Goal: Task Accomplishment & Management: Complete application form

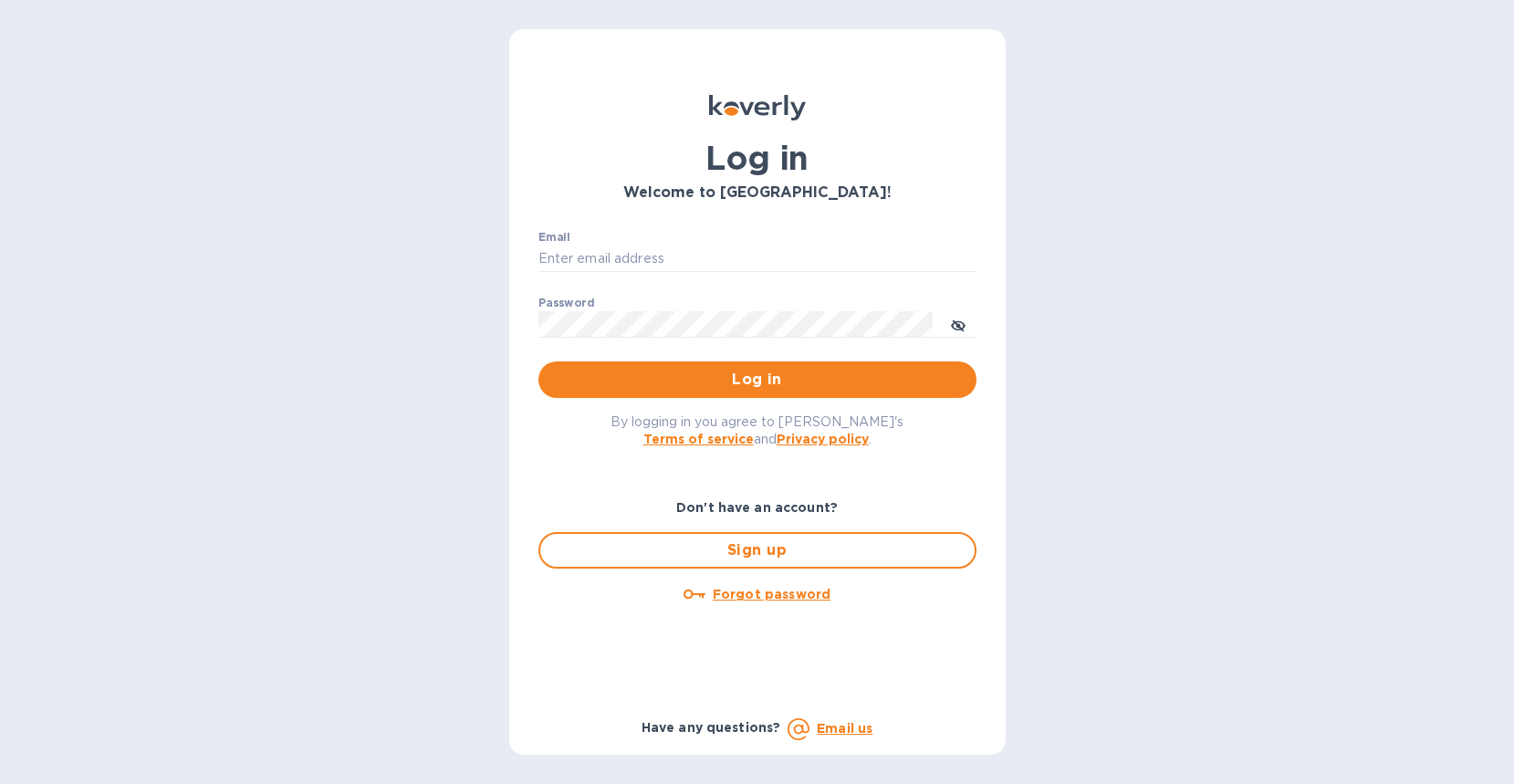
type input "[EMAIL_ADDRESS][DOMAIN_NAME]"
click at [752, 382] on span "Log in" at bounding box center [757, 379] width 409 height 22
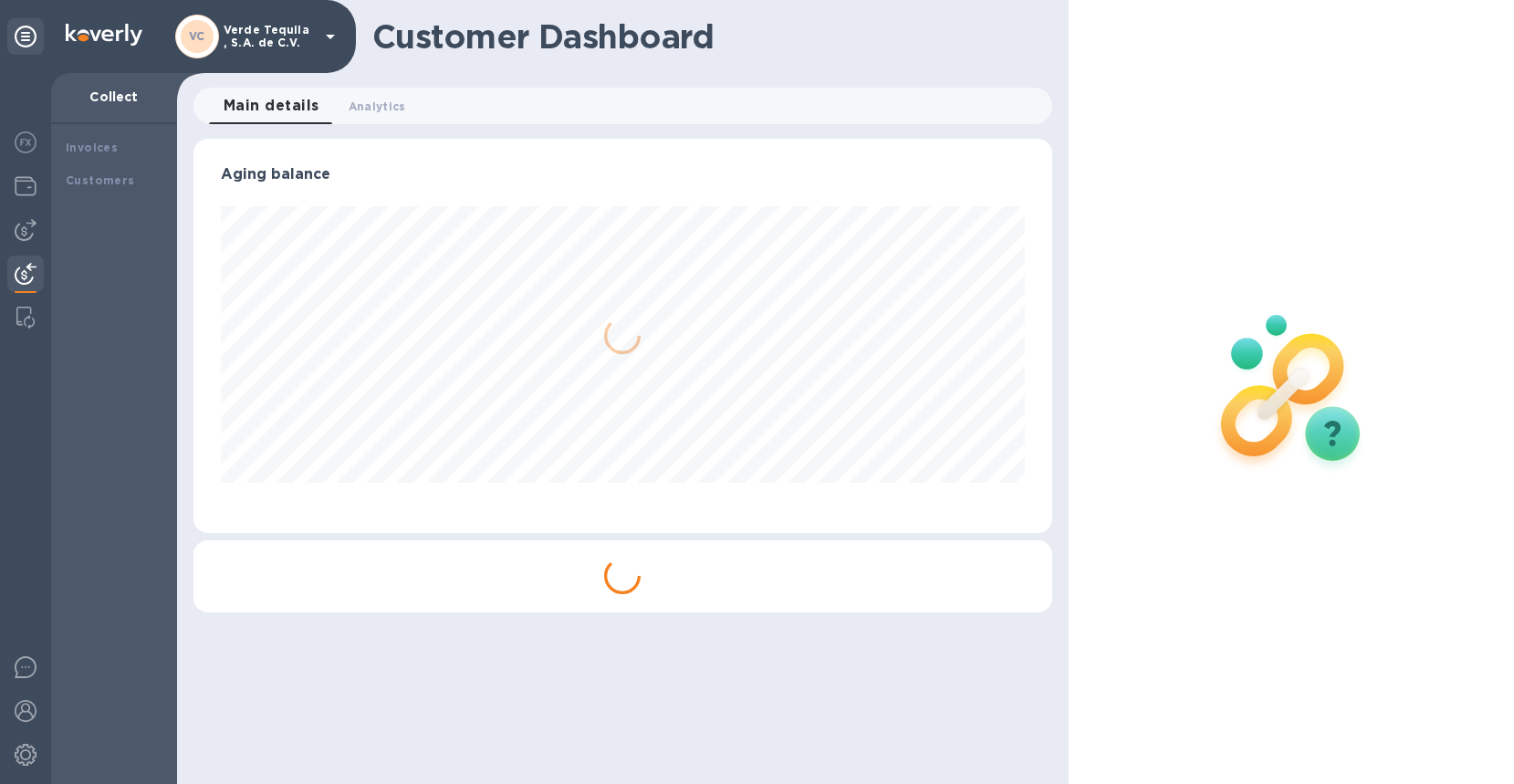
scroll to position [394, 858]
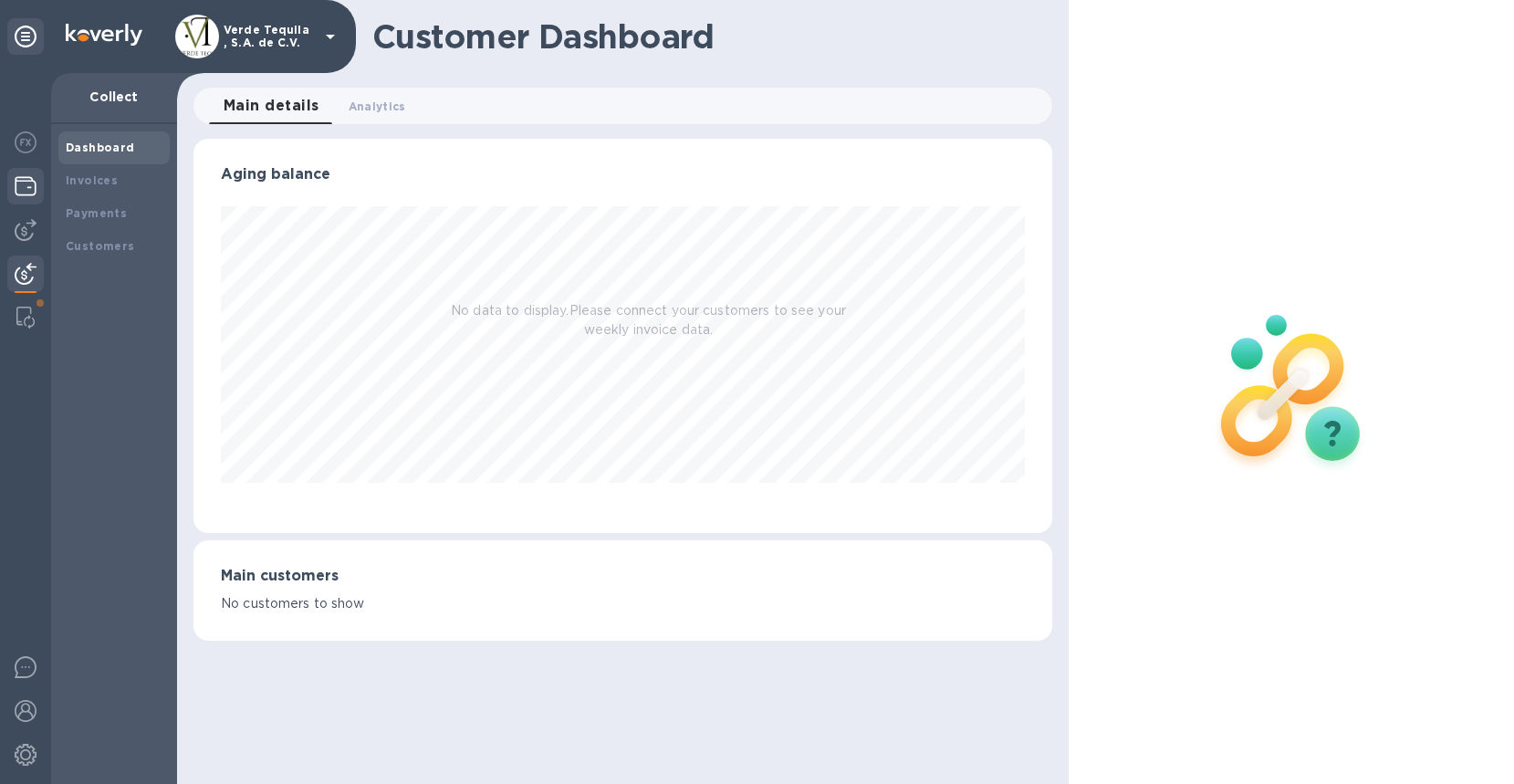
click at [26, 185] on img at bounding box center [25, 186] width 22 height 22
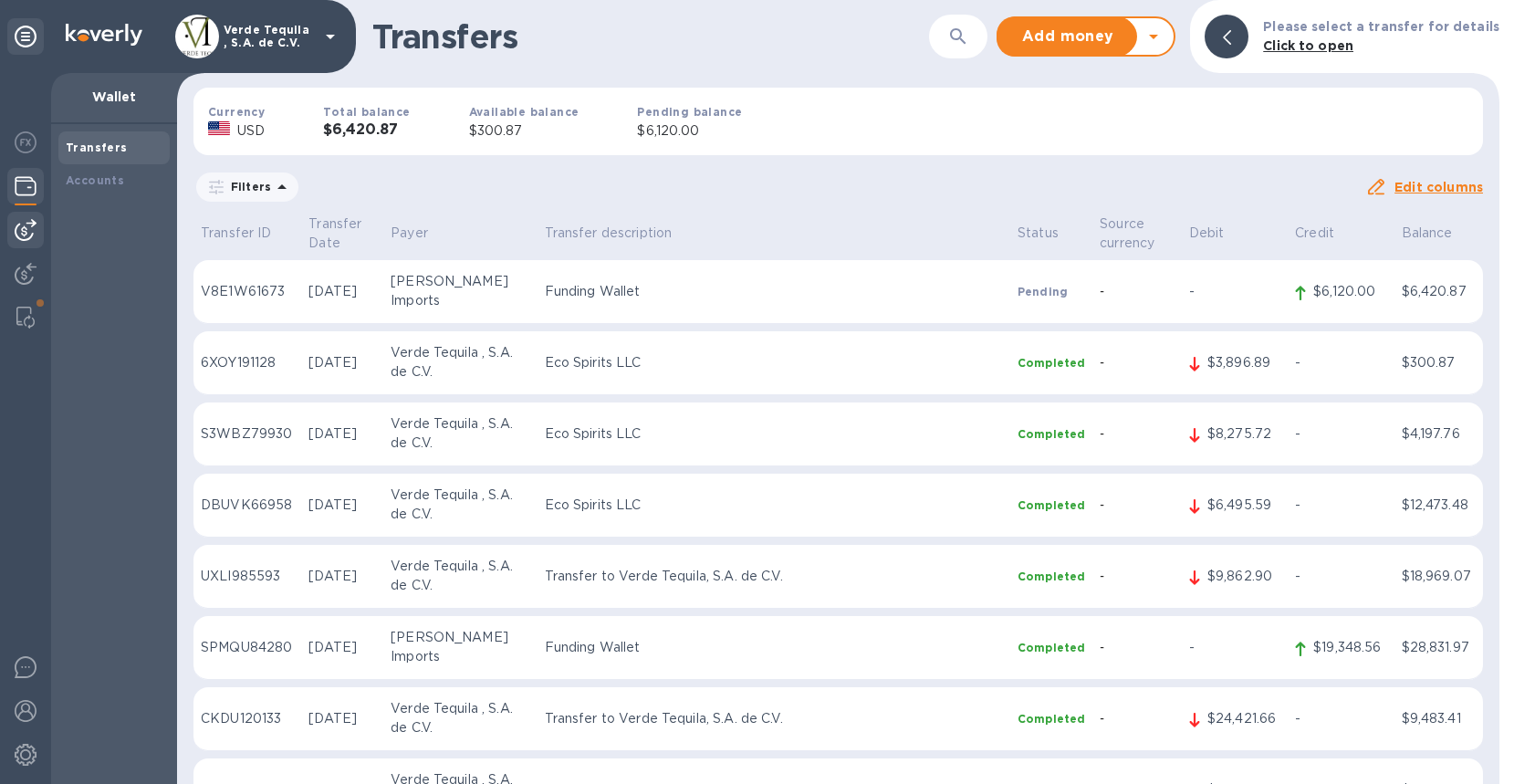
click at [20, 221] on img at bounding box center [25, 230] width 22 height 22
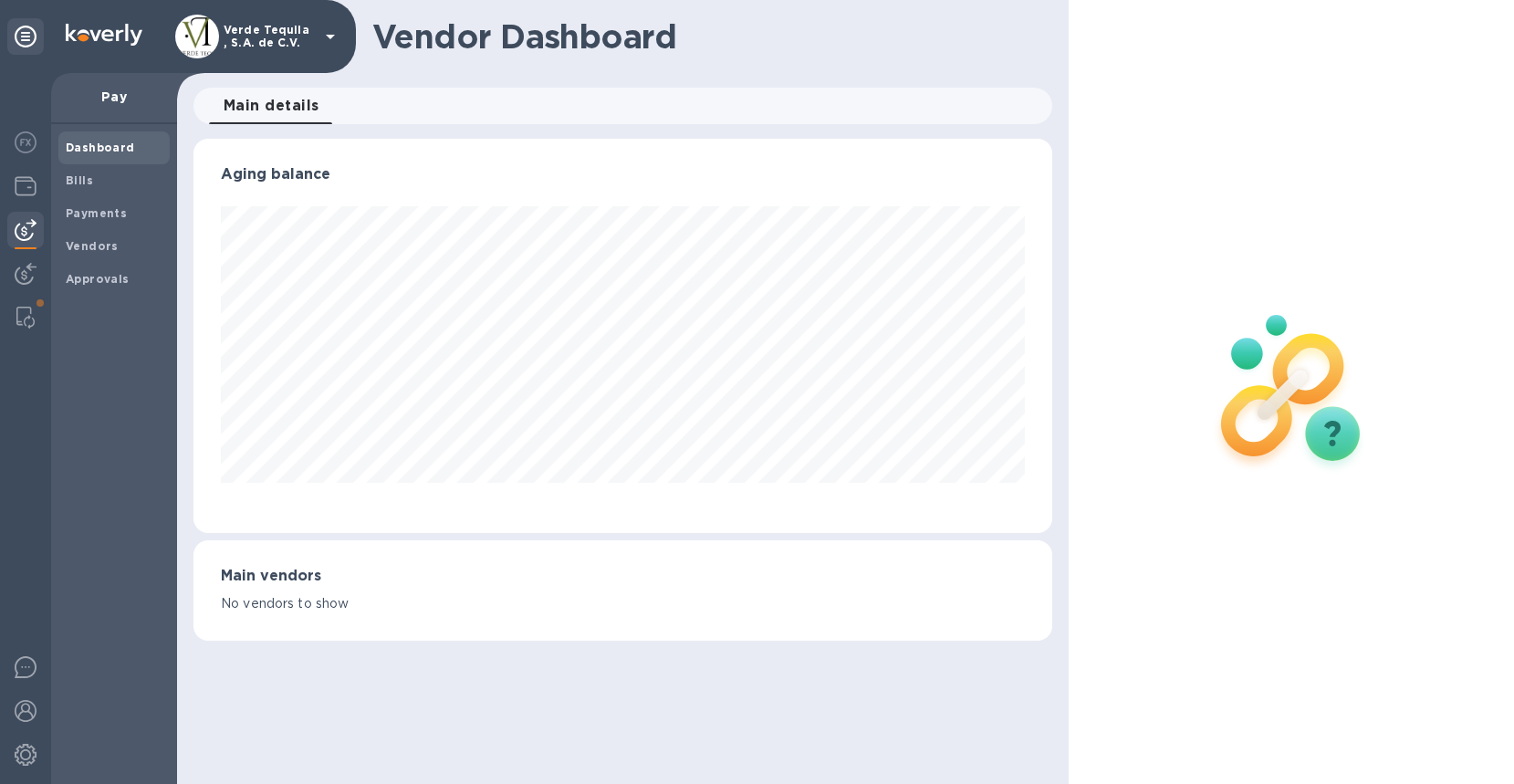
scroll to position [394, 858]
click at [27, 183] on img at bounding box center [25, 186] width 22 height 22
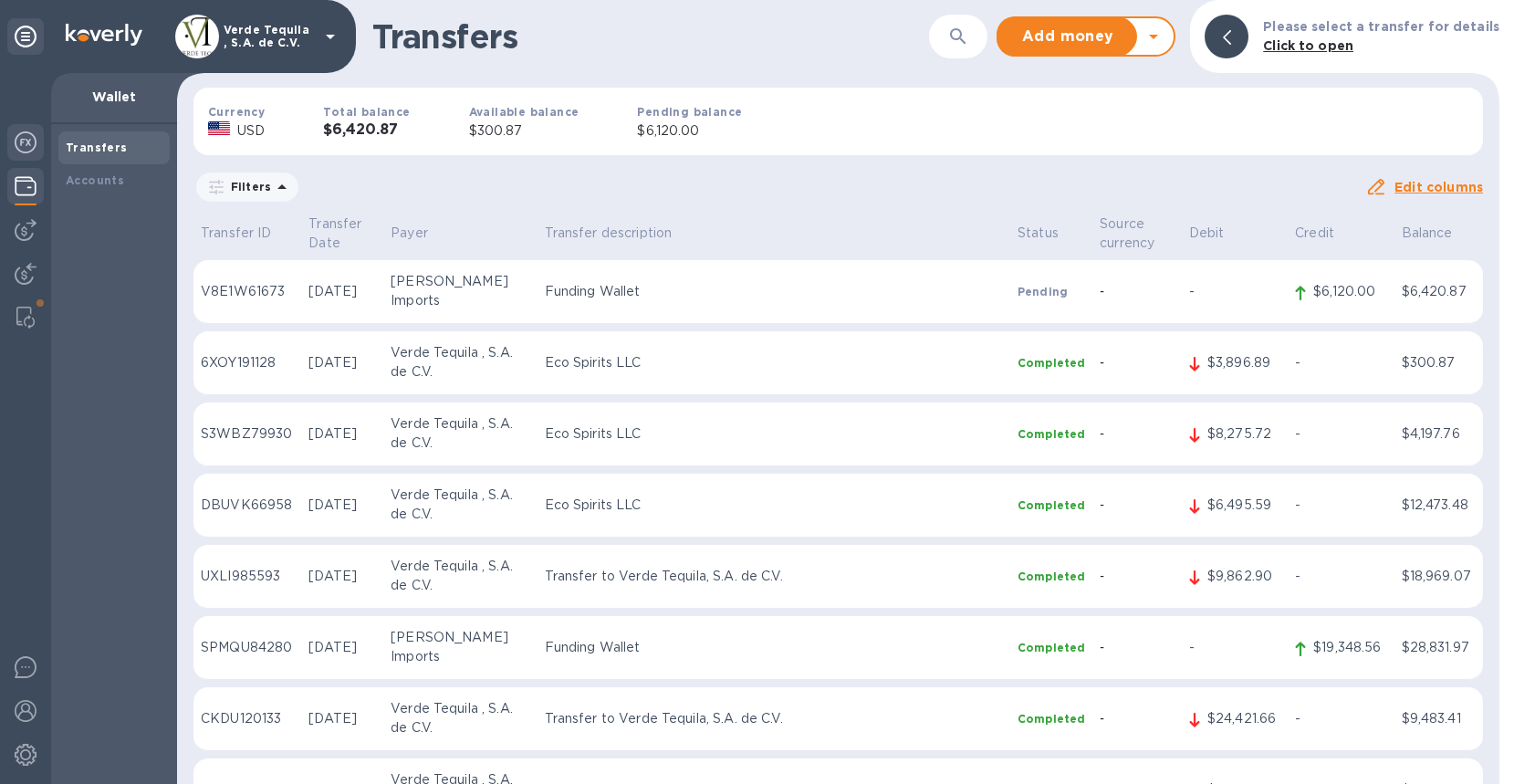
click at [21, 142] on img at bounding box center [25, 142] width 22 height 22
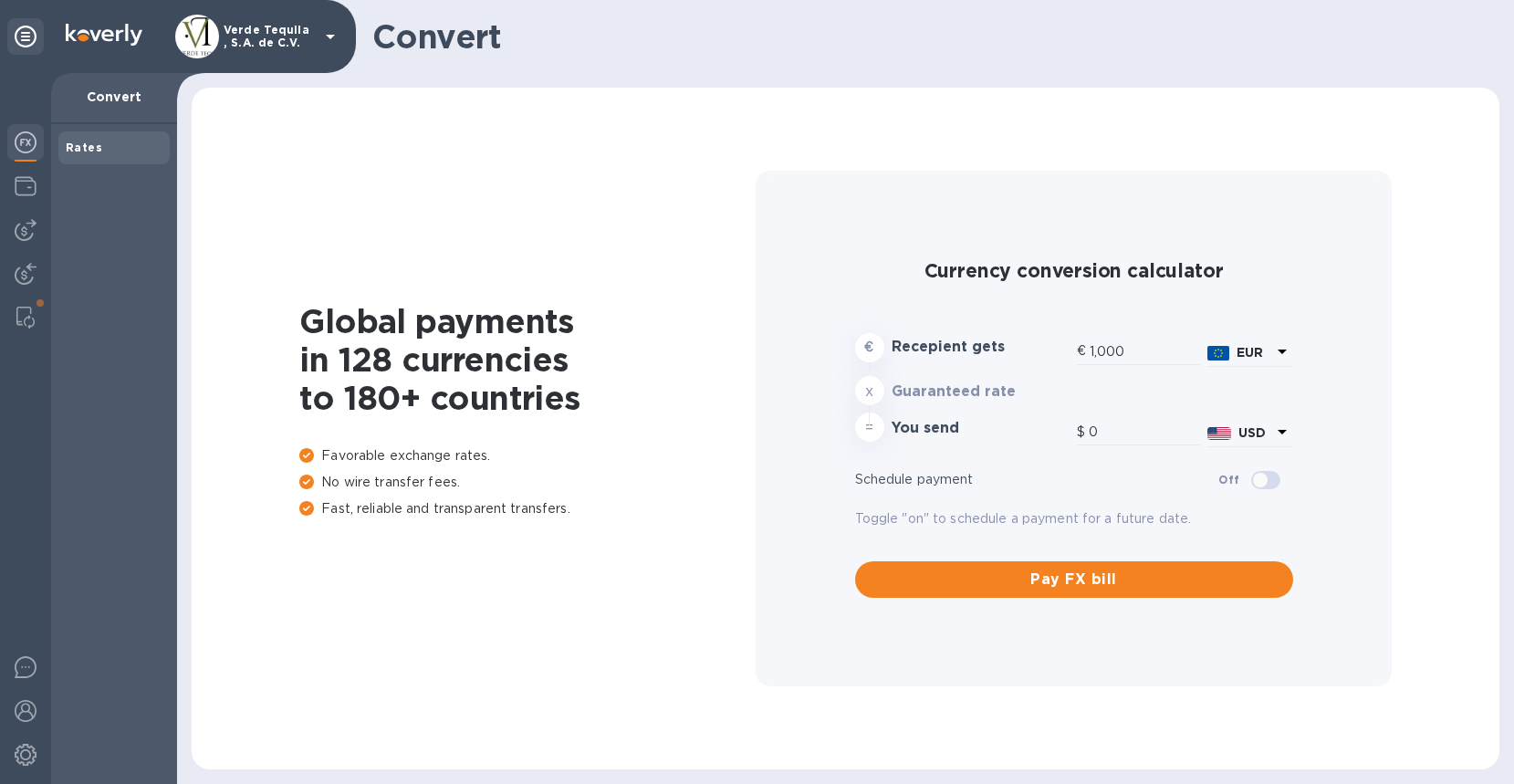
type input "1,177.07"
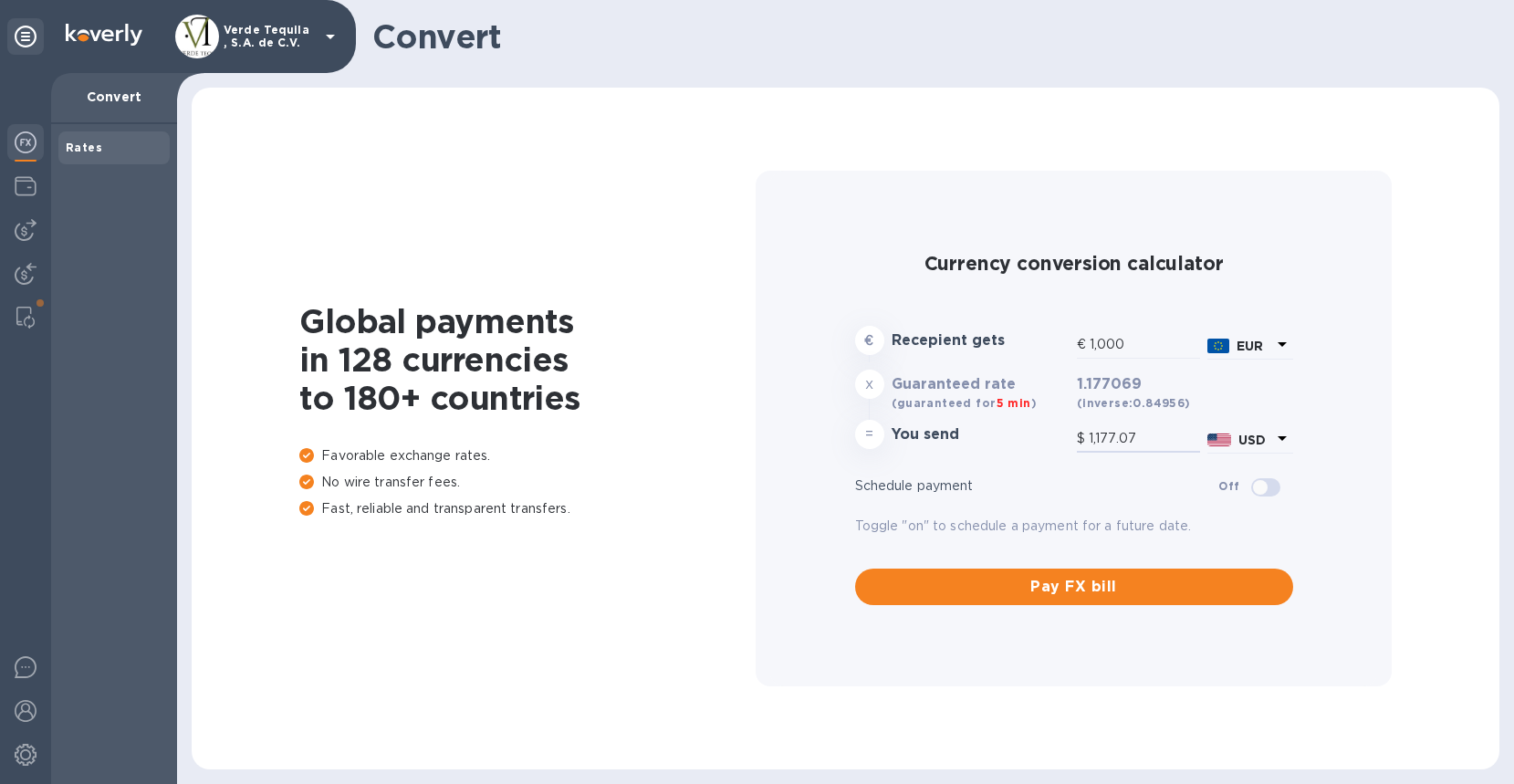
drag, startPoint x: 1155, startPoint y: 441, endPoint x: 1025, endPoint y: 435, distance: 130.1
click at [1020, 439] on div "= You send $ 1,177.07 USD" at bounding box center [1073, 438] width 445 height 44
type input "5.1"
type input "6"
type input "51.82"
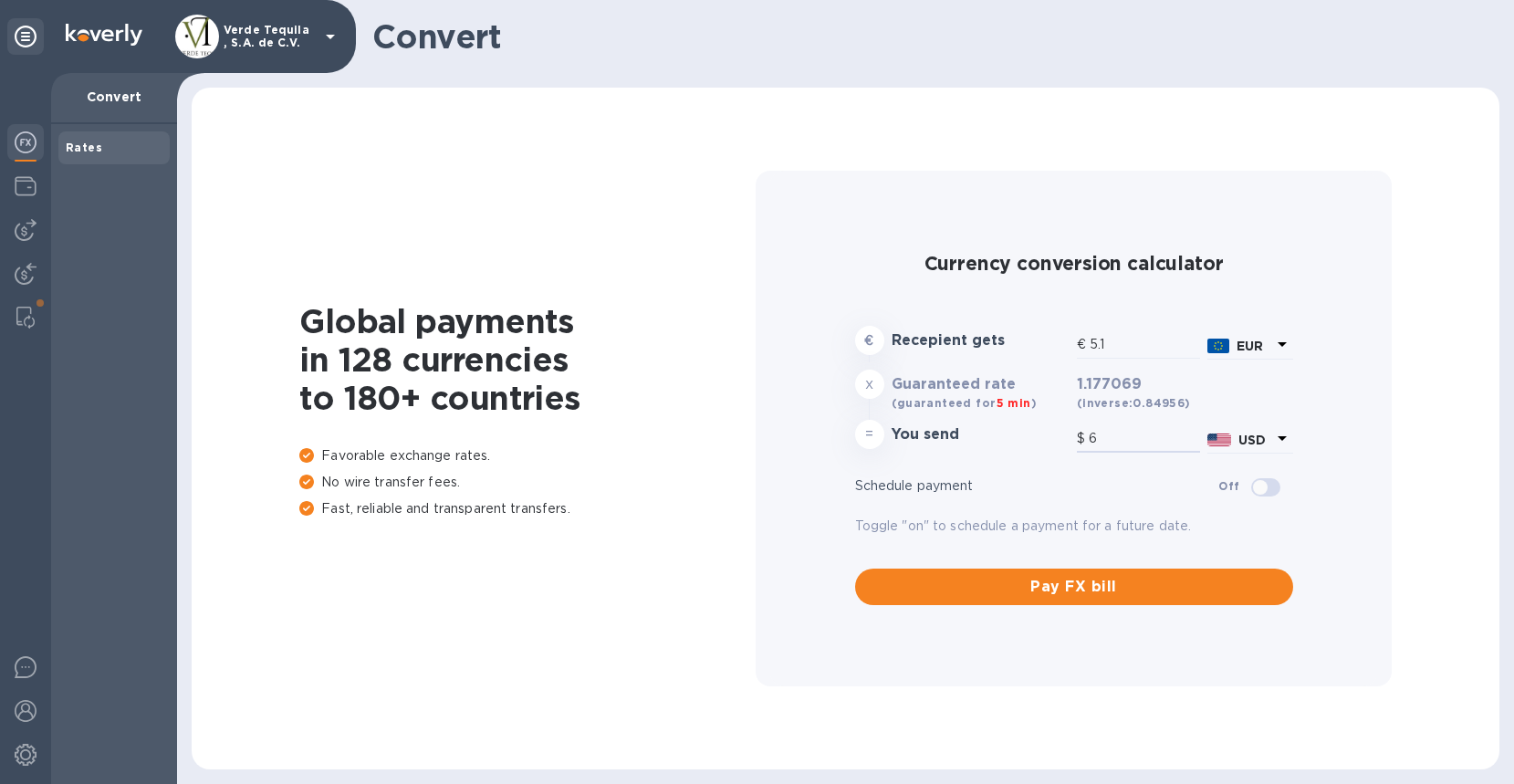
type input "61"
type input "519.94"
type input "612"
type input "5,199.36"
type input "6,120"
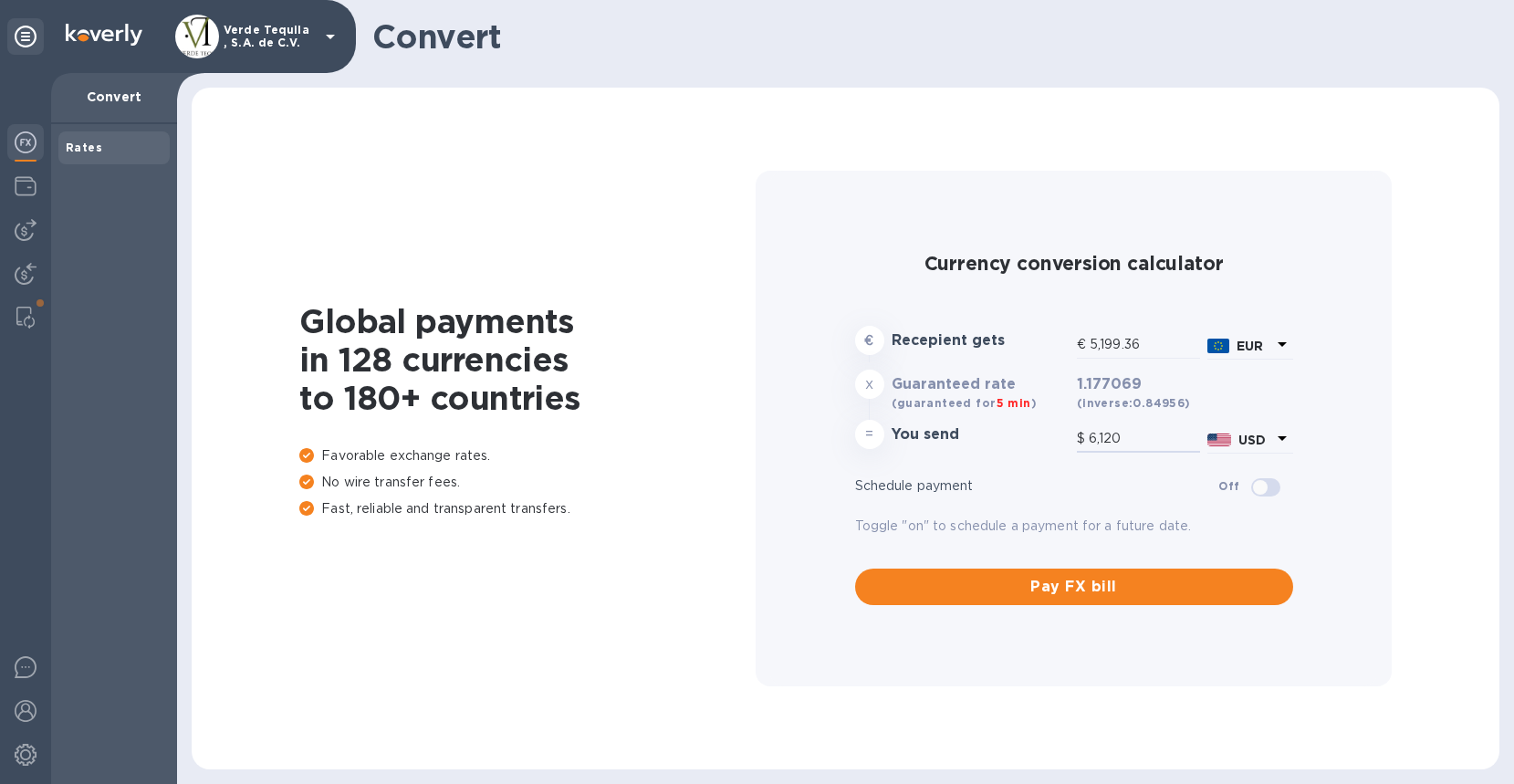
scroll to position [1, 0]
click at [1282, 343] on icon at bounding box center [1281, 344] width 9 height 5
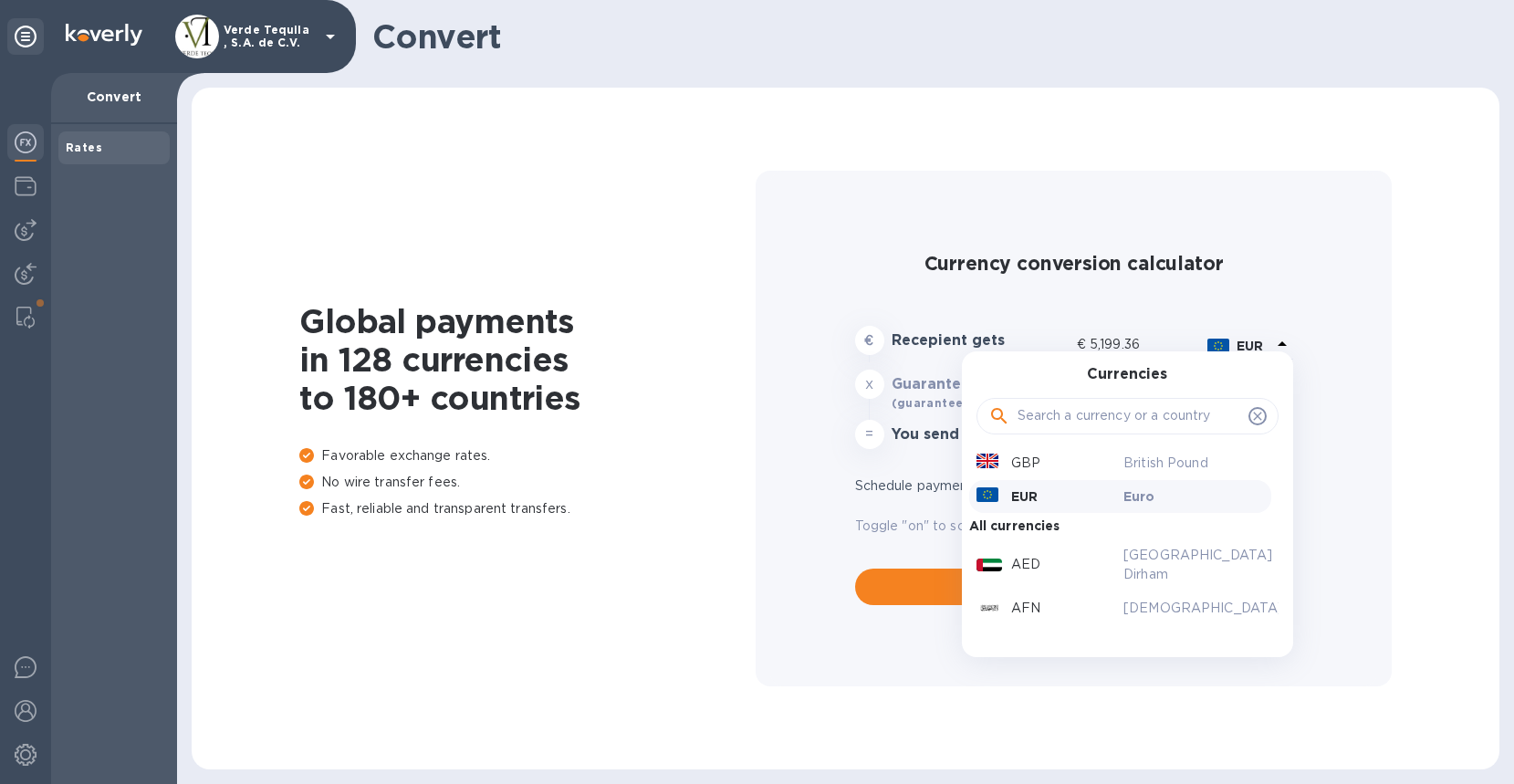
scroll to position [0, 0]
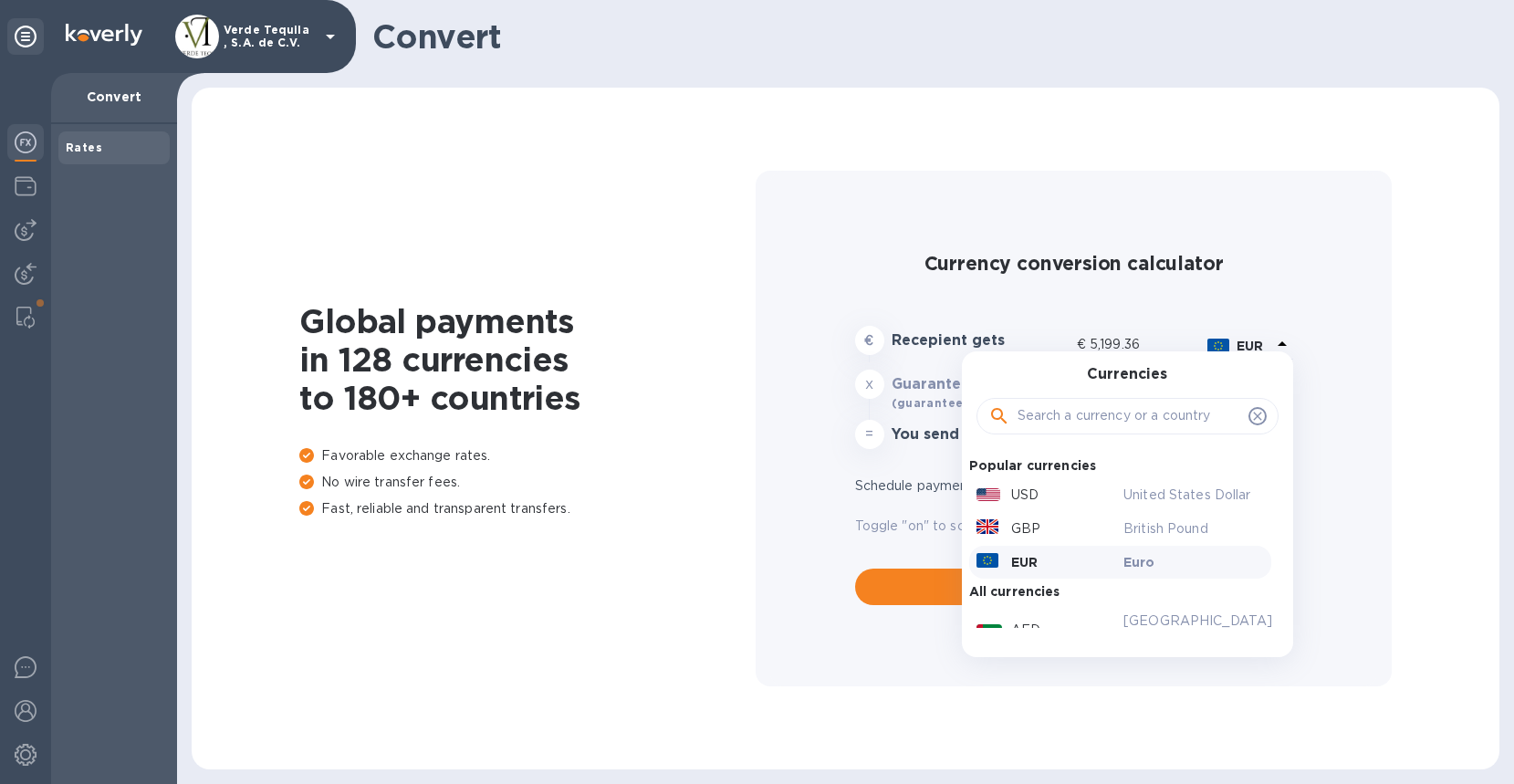
click at [1050, 412] on input "text" at bounding box center [1129, 416] width 223 height 27
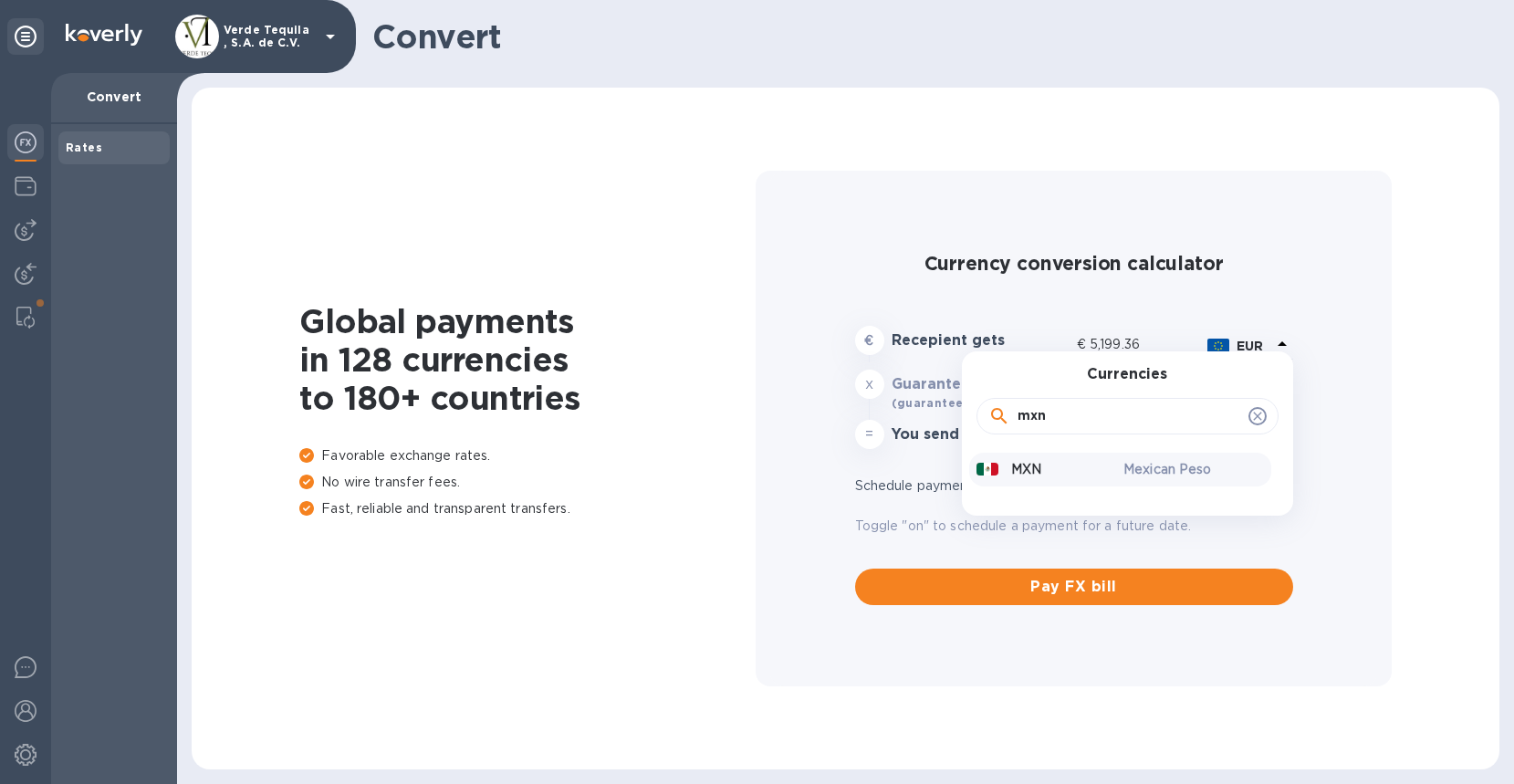
type input "mxn"
click at [1131, 461] on p "Mexican Peso" at bounding box center [1194, 470] width 141 height 19
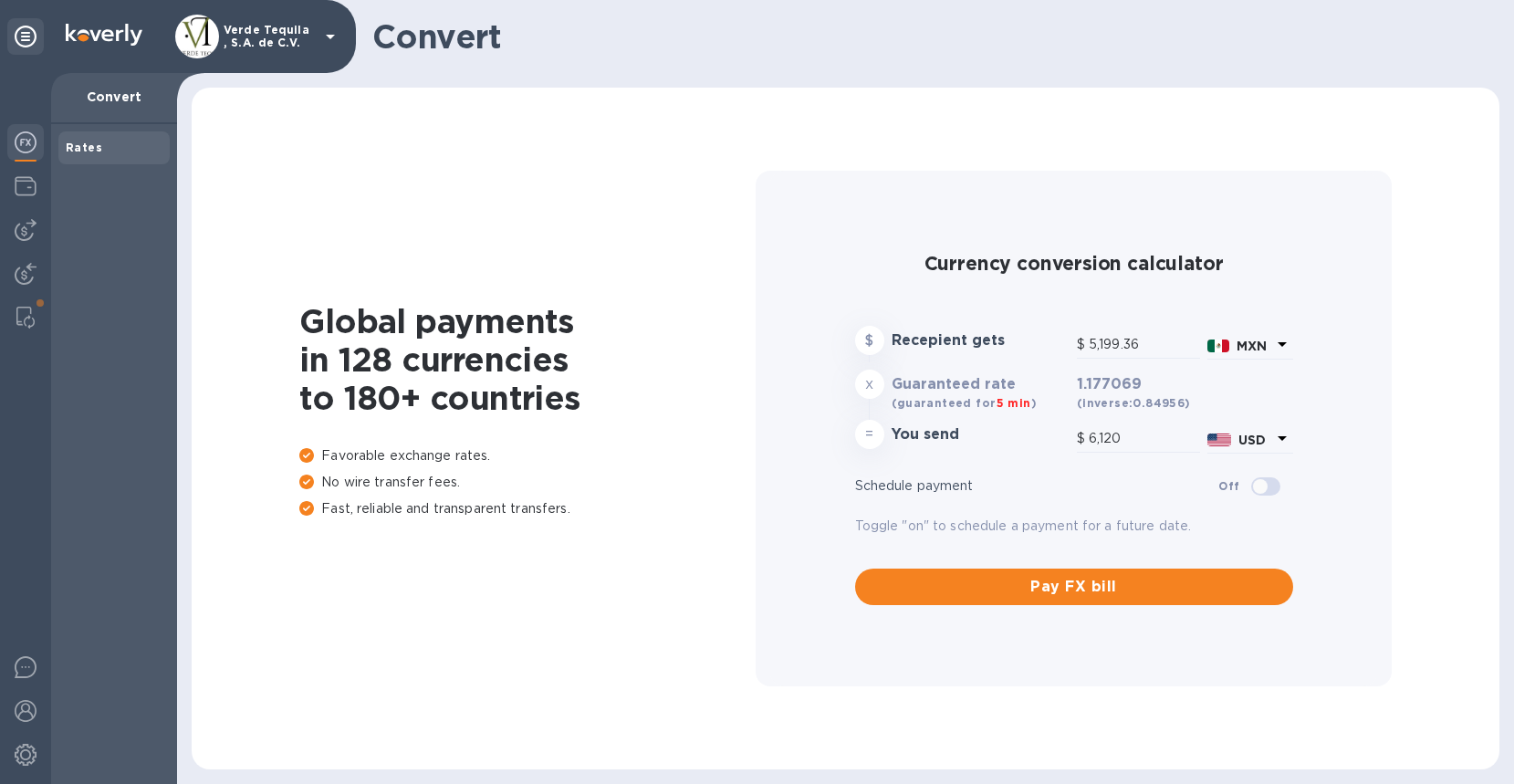
type input "281.4"
drag, startPoint x: 1128, startPoint y: 437, endPoint x: 1038, endPoint y: 439, distance: 90.0
click at [1036, 439] on div "= You send $ 281.4 USD" at bounding box center [1073, 438] width 445 height 44
type input "110.86"
type input "6"
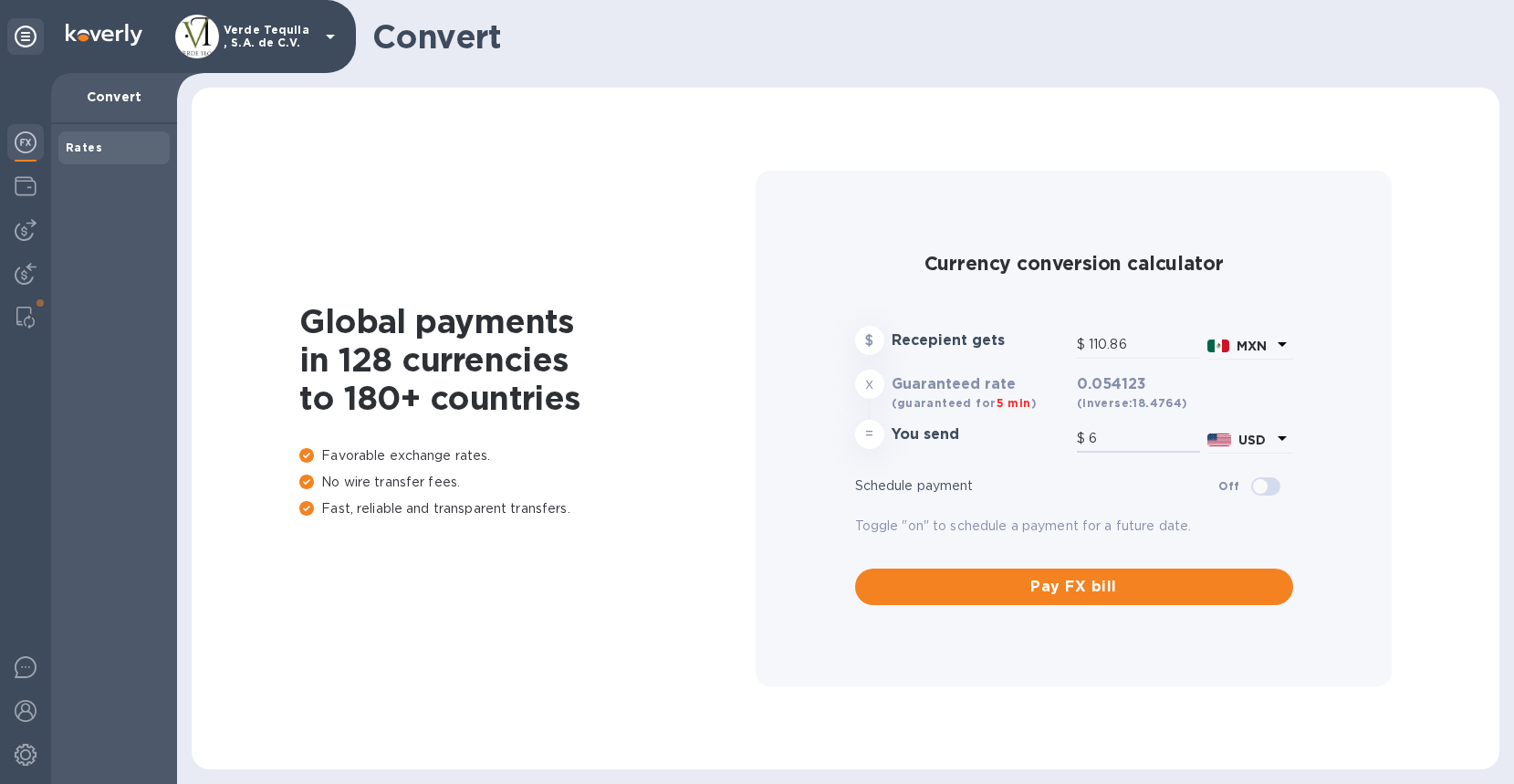
type input "1,127.06"
type input "61"
type input "11,307.58"
type input "612"
type input "113,075.77"
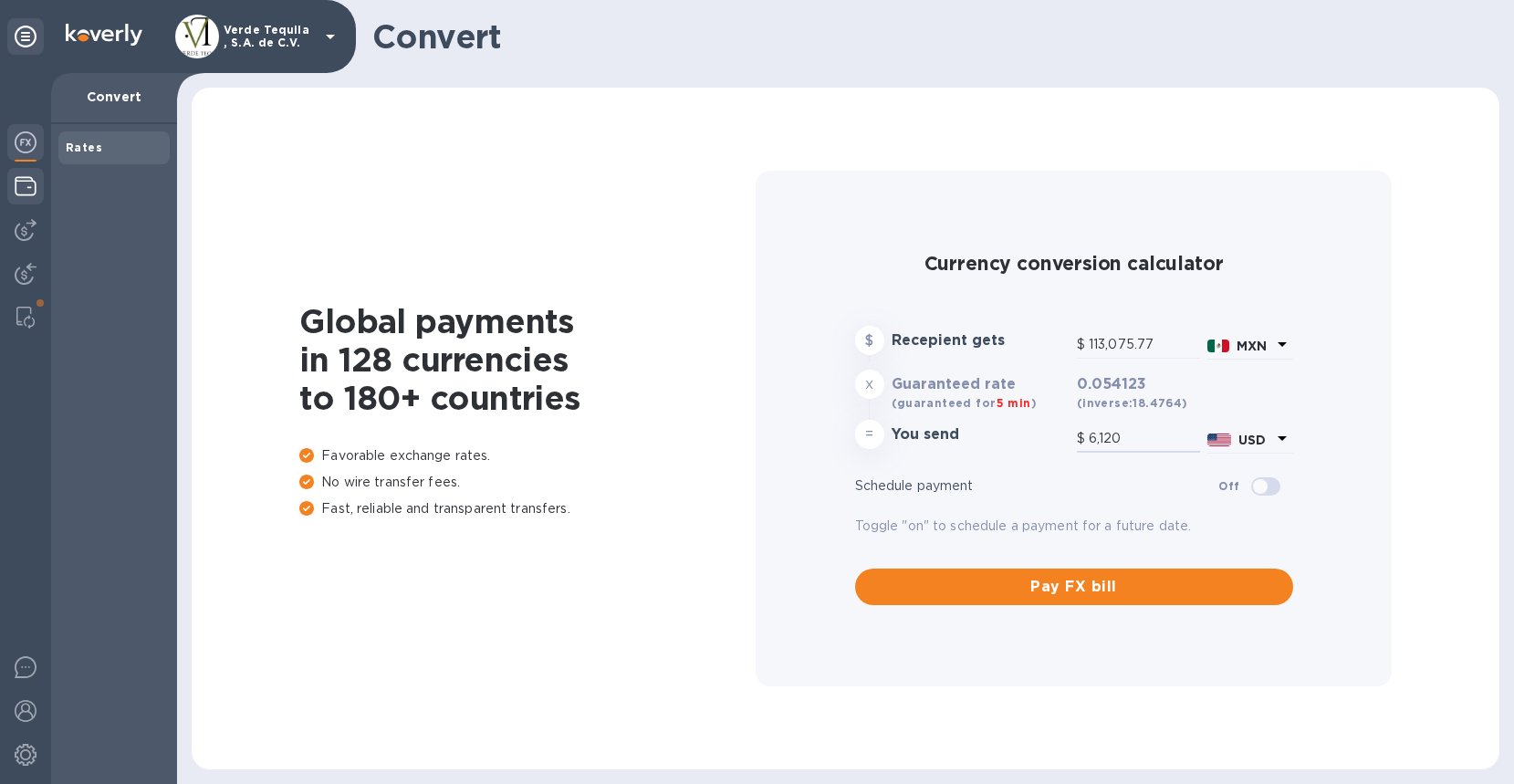
type input "6,120"
click at [20, 186] on img at bounding box center [25, 186] width 22 height 22
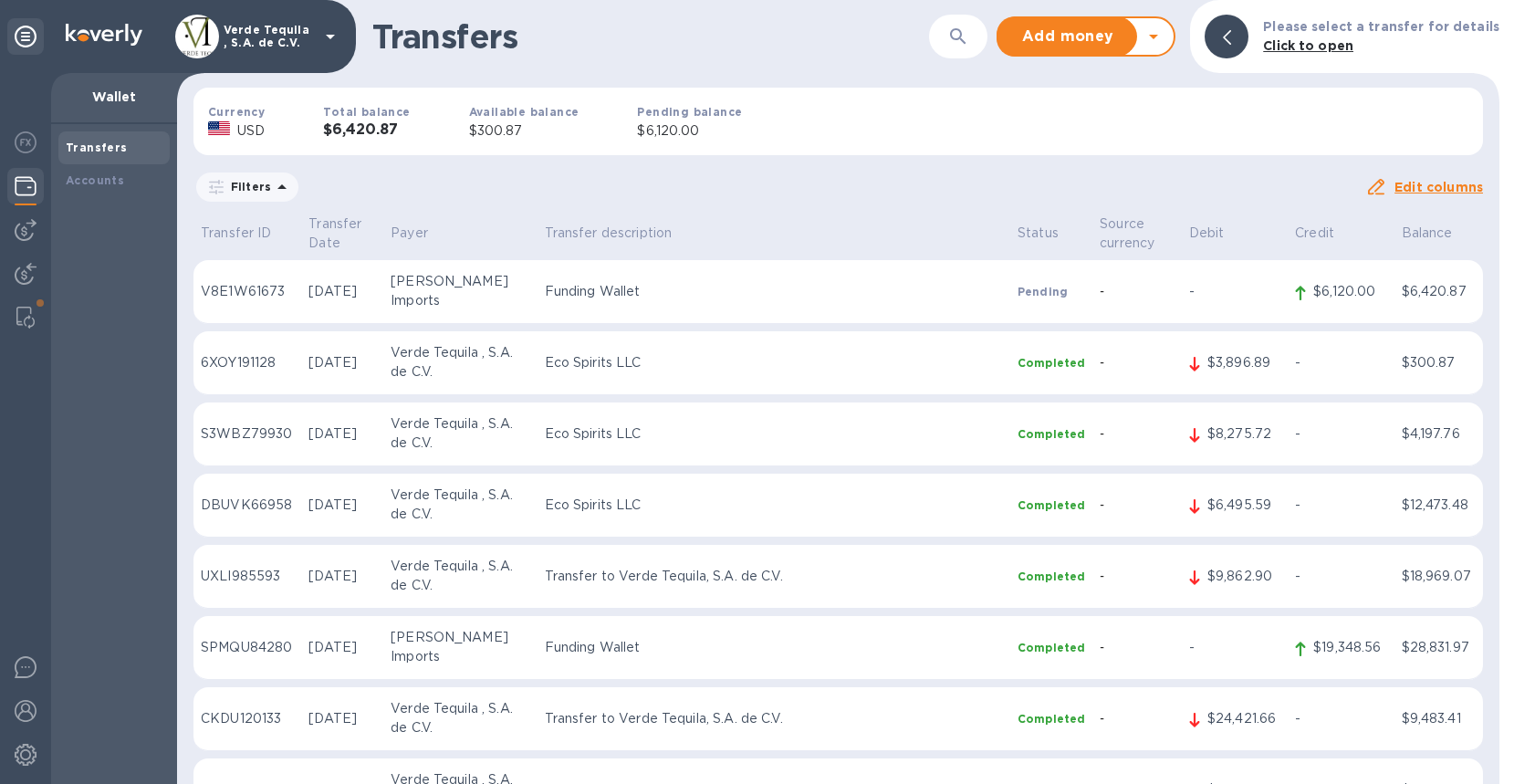
click at [1093, 286] on td "-" at bounding box center [1137, 292] width 89 height 64
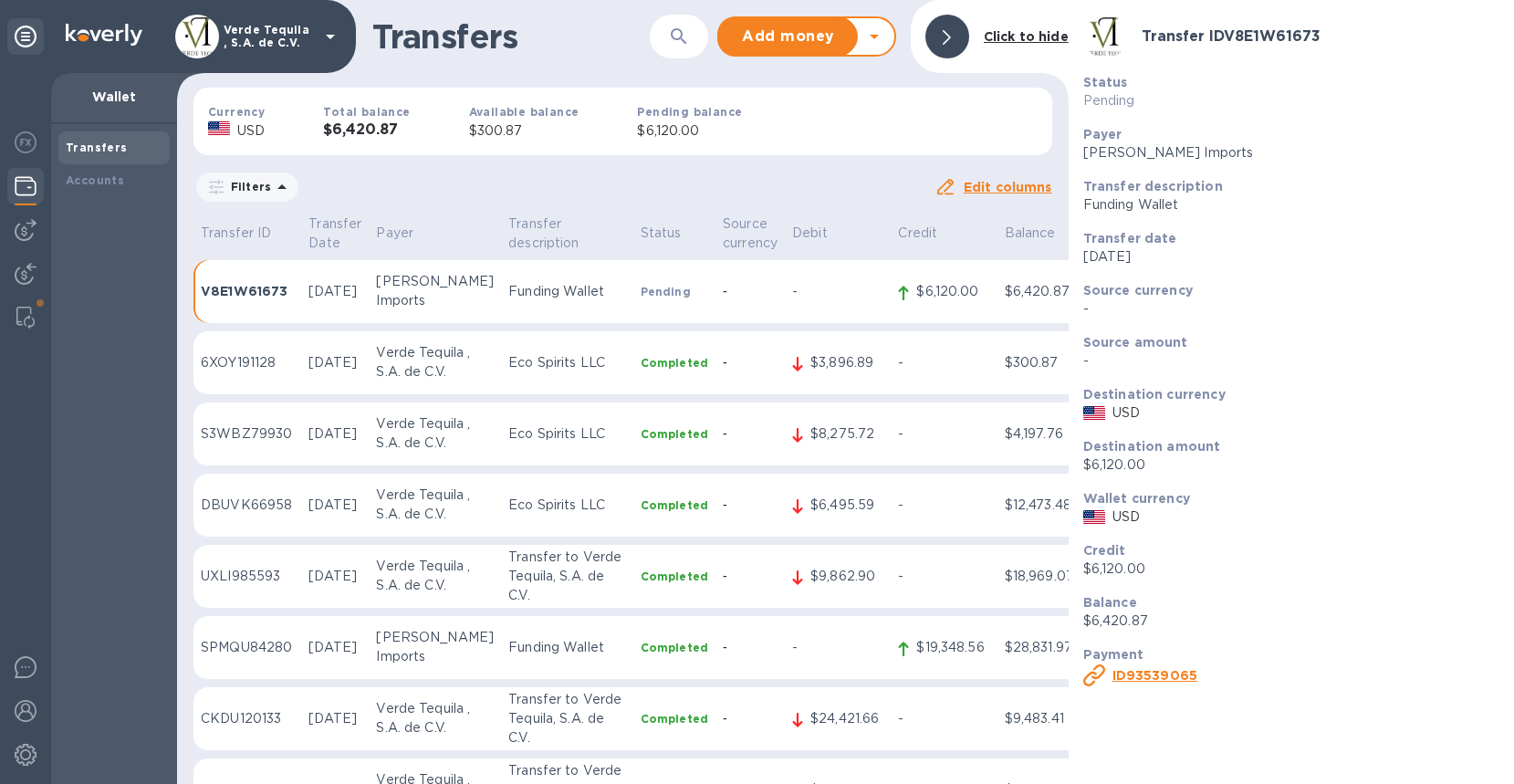
click at [964, 34] on div at bounding box center [947, 36] width 44 height 44
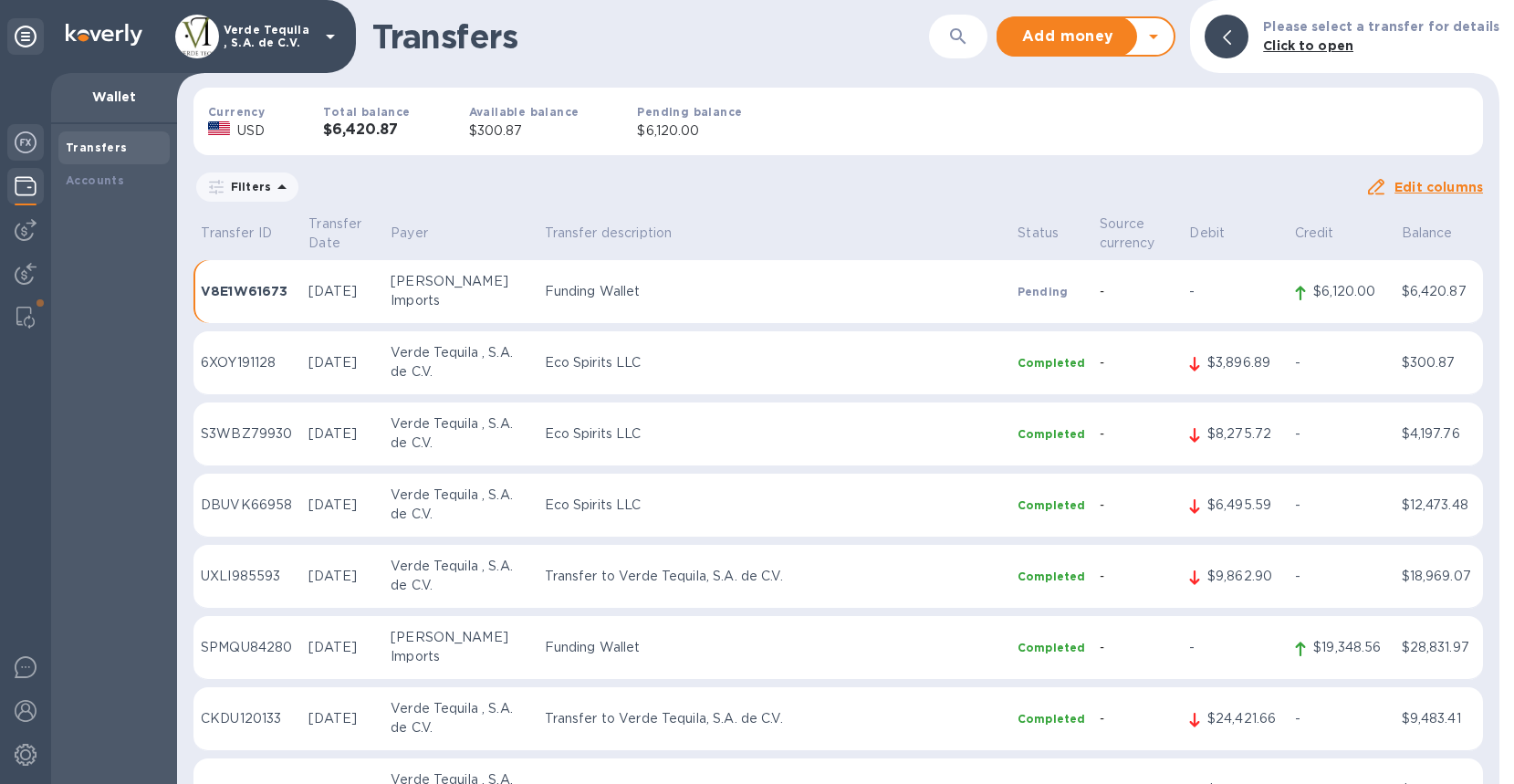
click at [32, 141] on img at bounding box center [25, 142] width 22 height 22
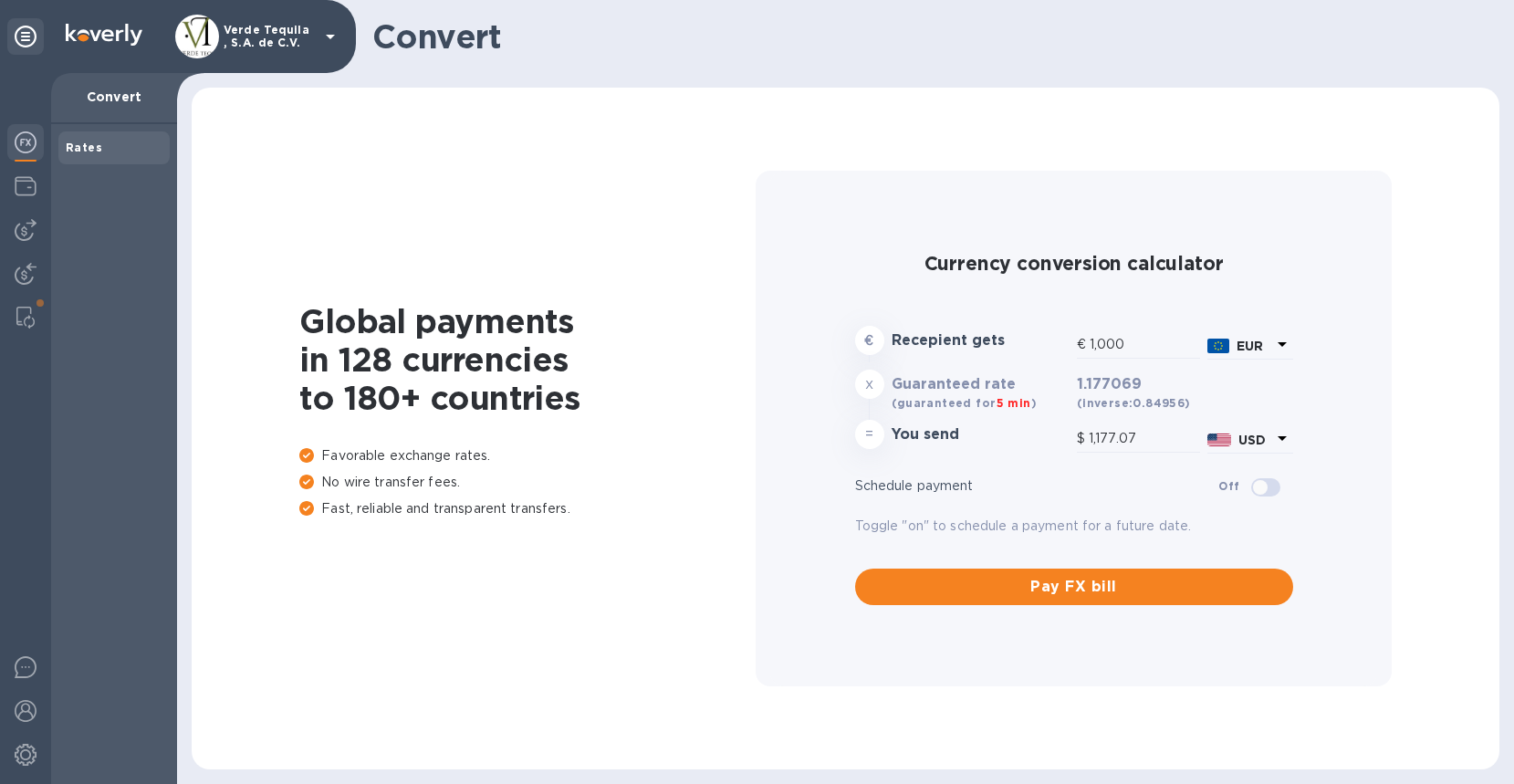
click at [1279, 339] on icon at bounding box center [1282, 343] width 22 height 22
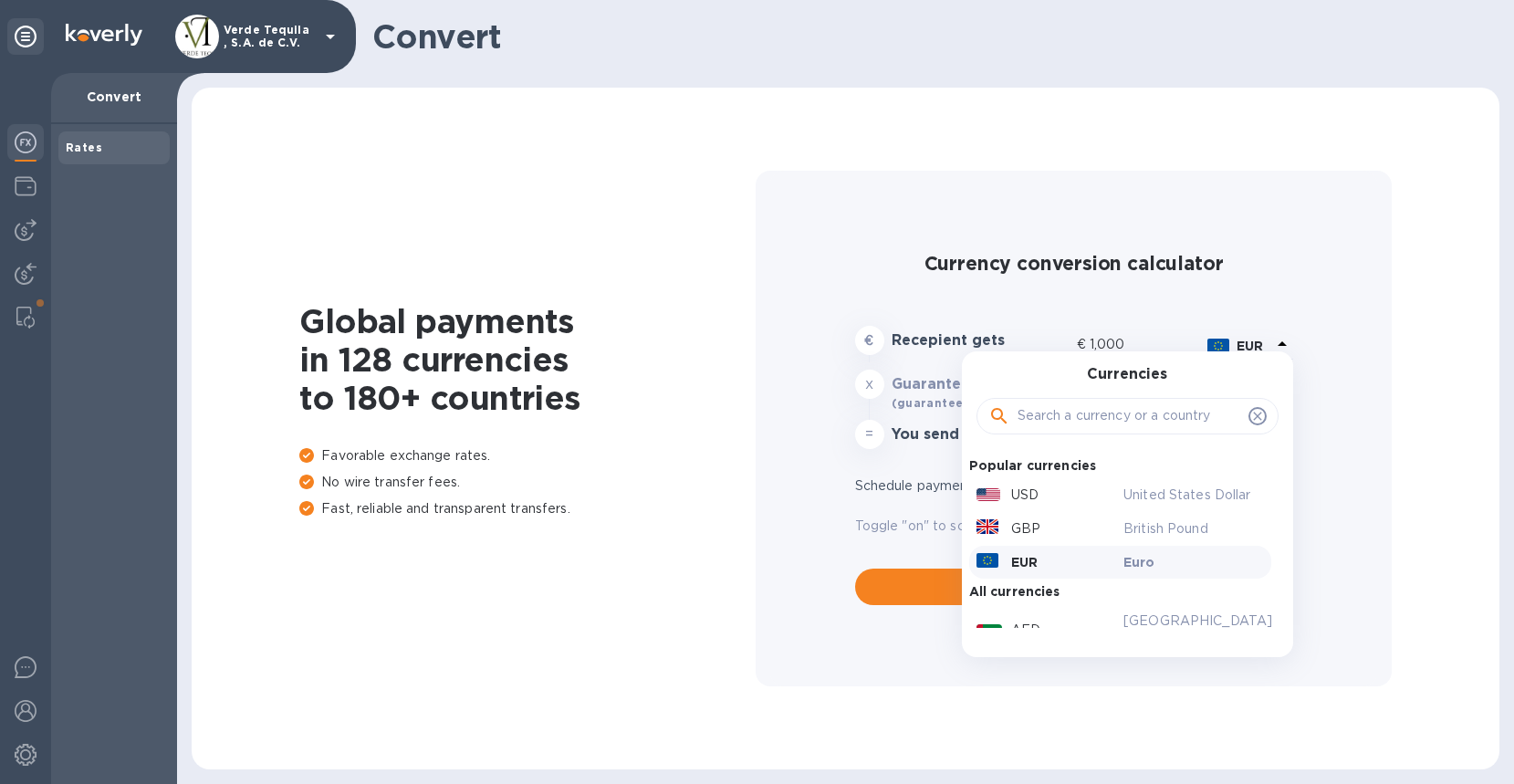
click at [1056, 418] on input "text" at bounding box center [1129, 416] width 223 height 27
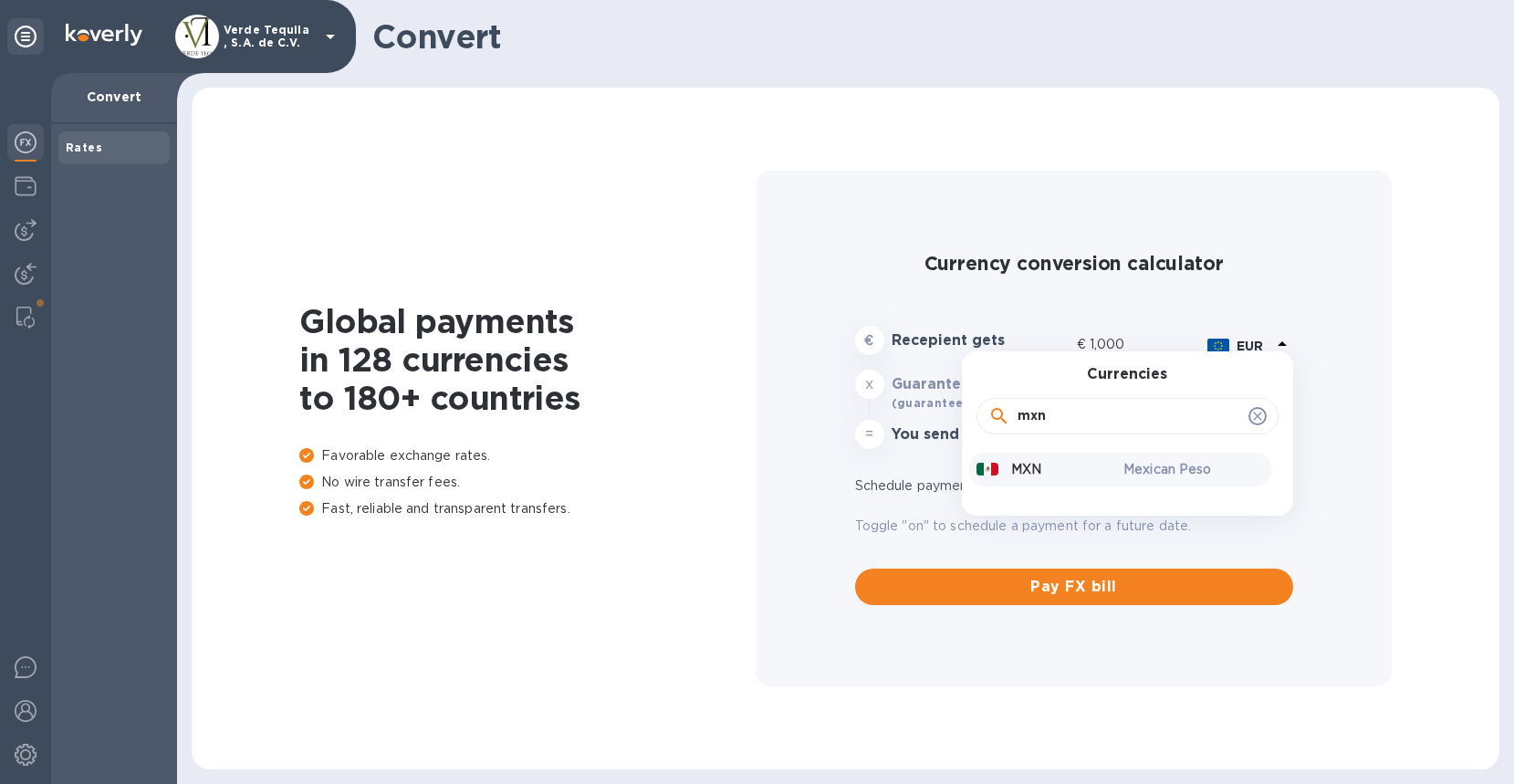
type input "mxn"
click at [1128, 465] on p "Mexican Peso" at bounding box center [1194, 470] width 141 height 19
type input "54.12"
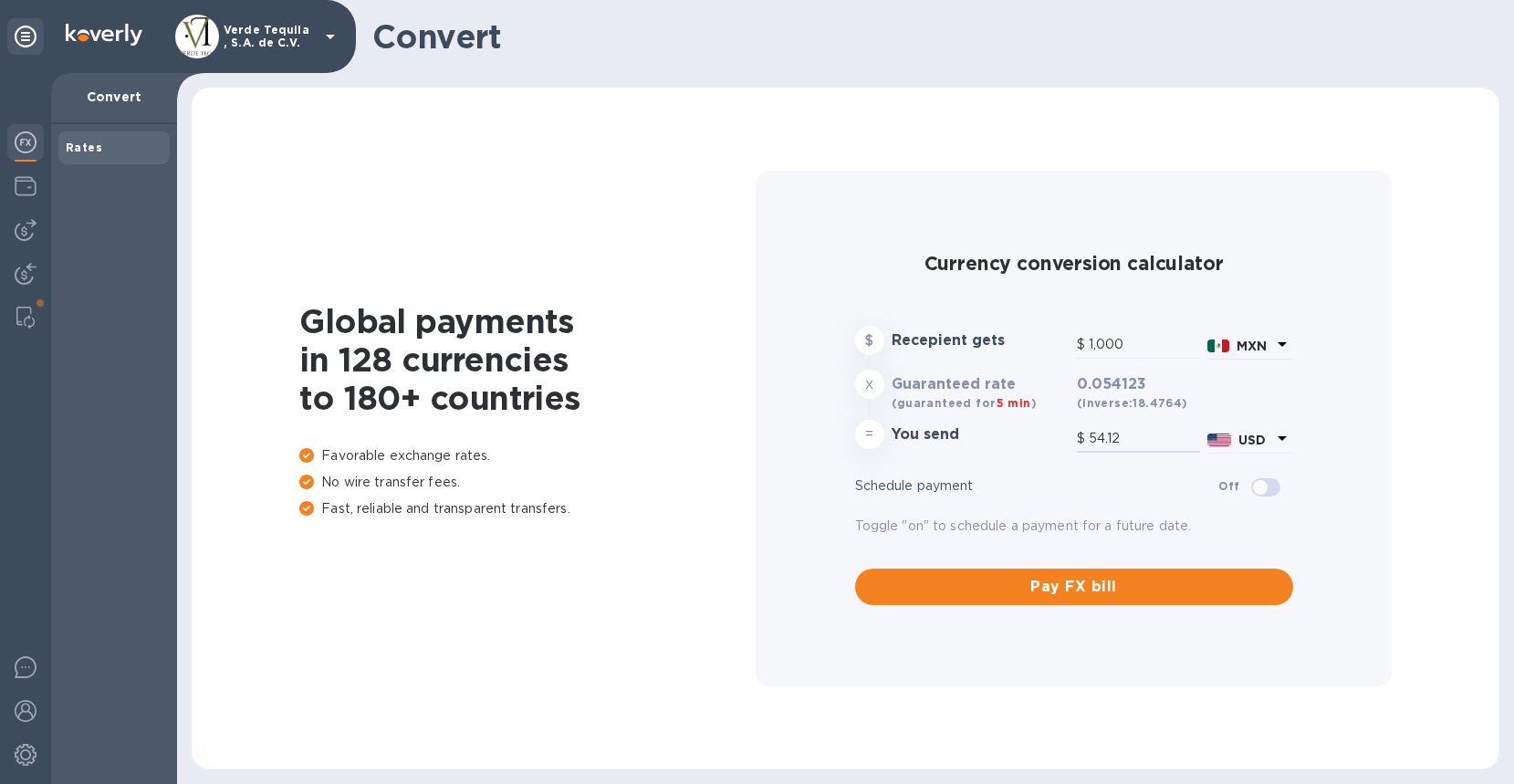
drag, startPoint x: 1130, startPoint y: 434, endPoint x: 1060, endPoint y: 432, distance: 70.0
click at [1059, 432] on div "= You send $ 54.12 USD" at bounding box center [1073, 438] width 445 height 44
type input "110.86"
type input "6"
type input "1,127.06"
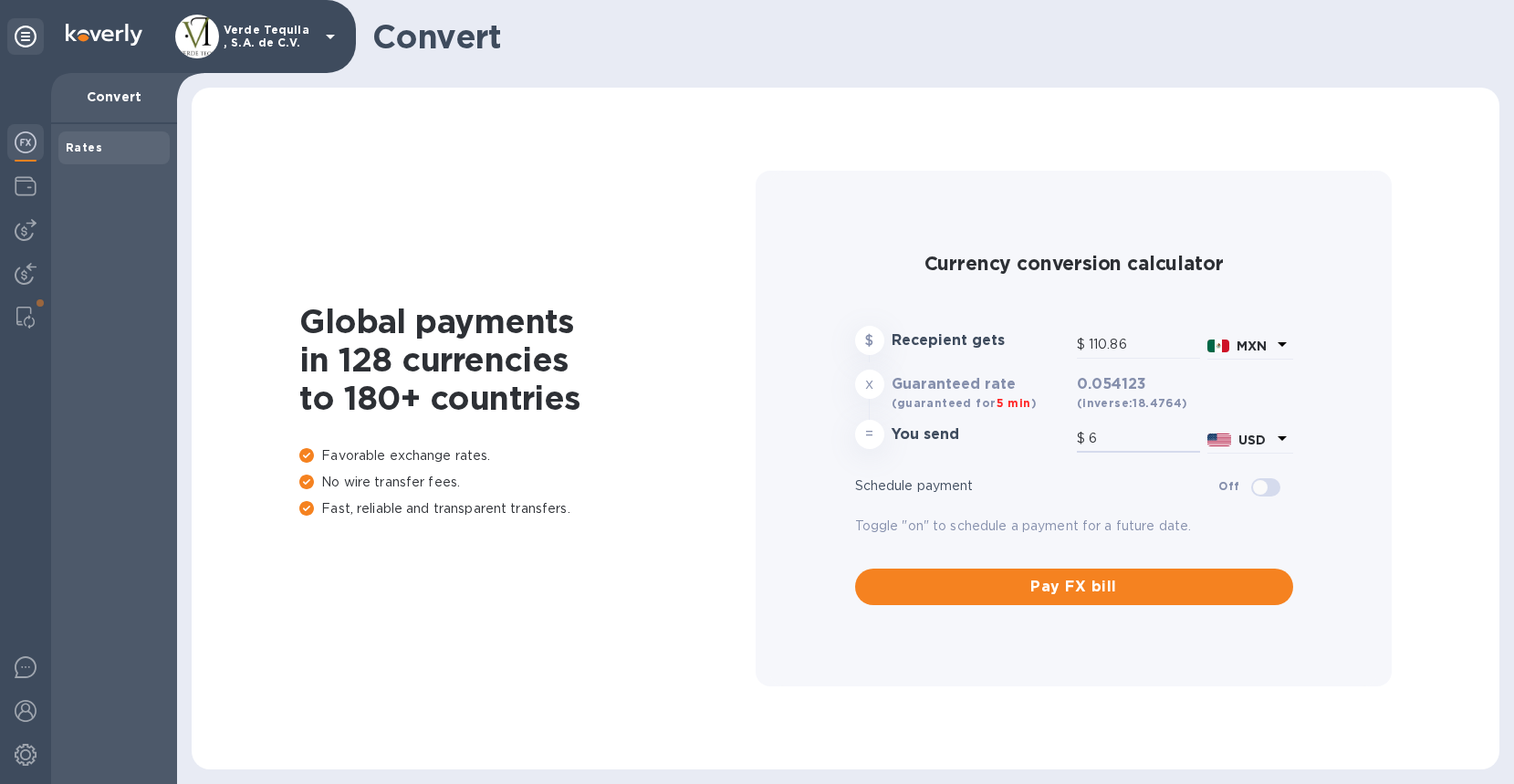
type input "61"
type input "11,307.58"
type input "612"
type input "113,075.77"
type input "6,120"
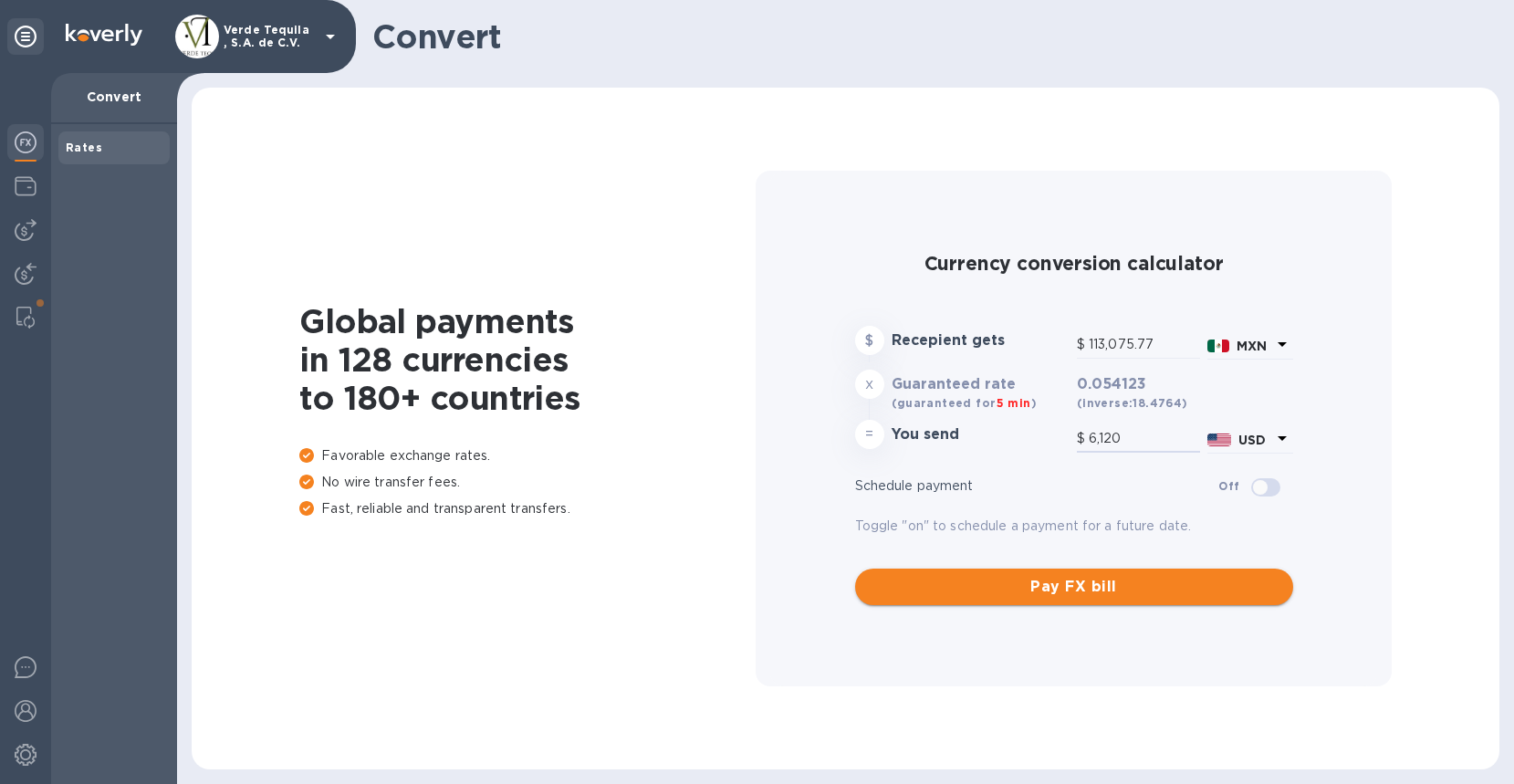
click at [1113, 589] on span "Pay FX bill" at bounding box center [1073, 586] width 409 height 22
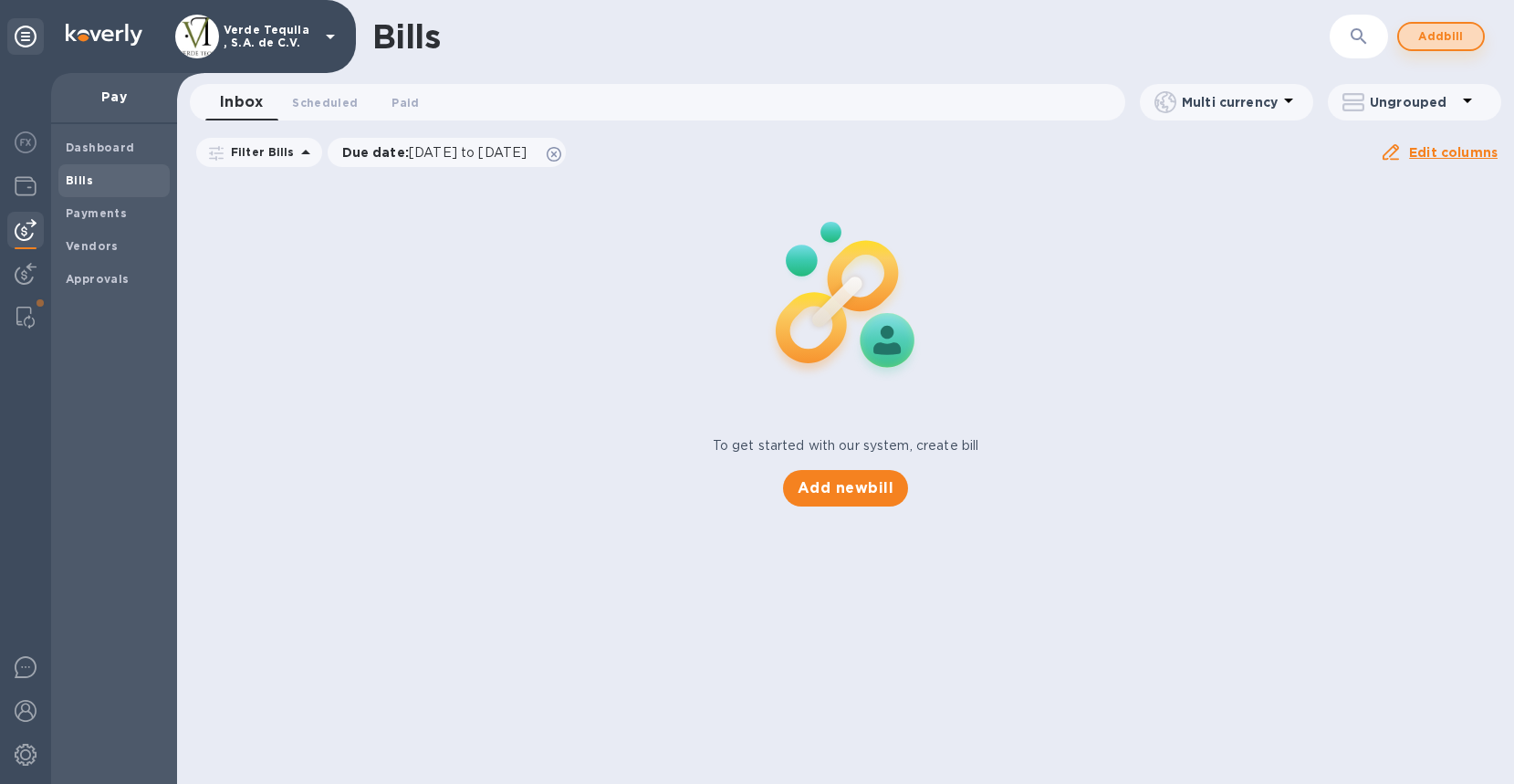
click at [1442, 36] on span "Add bill" at bounding box center [1441, 36] width 54 height 22
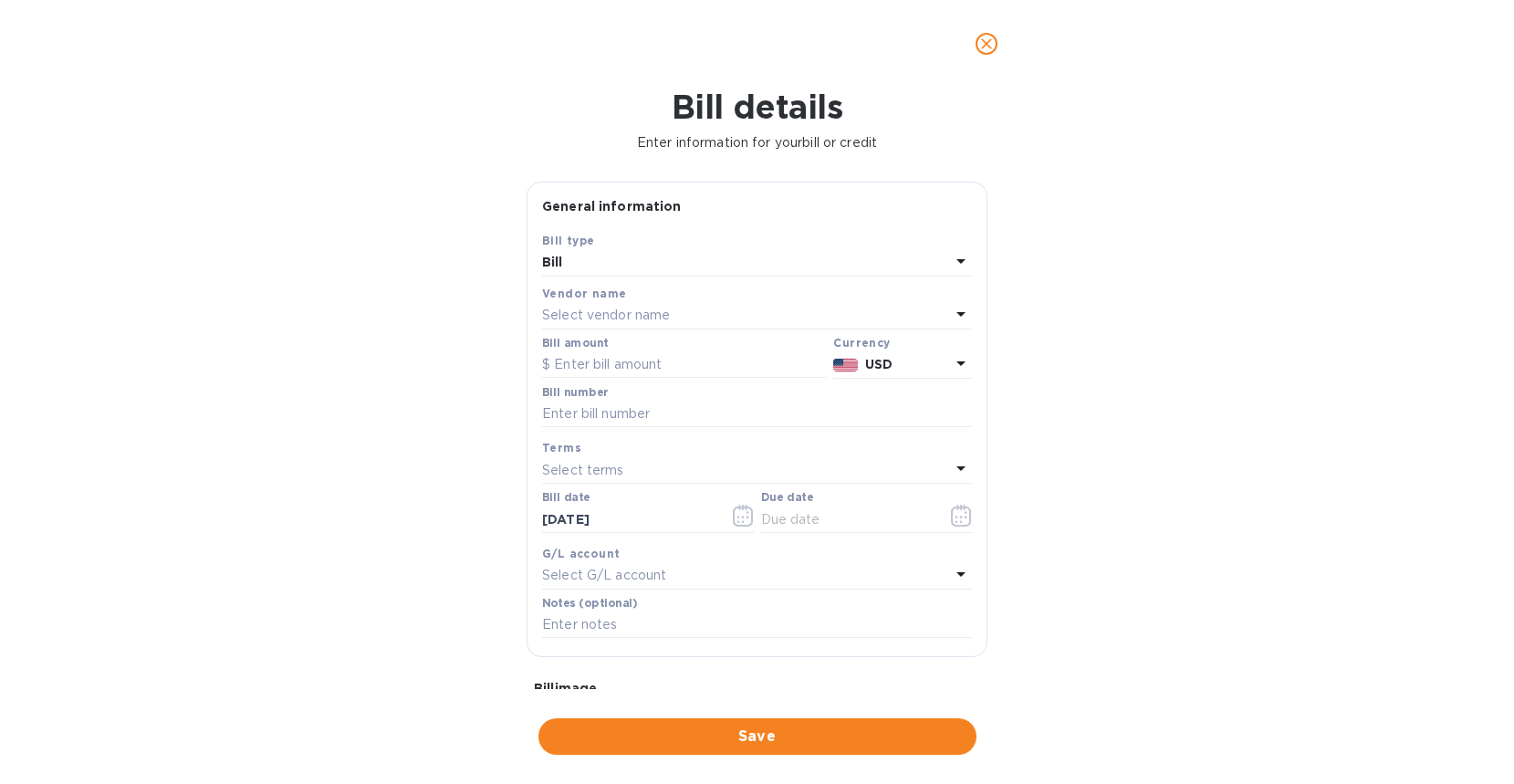
type input "[EMAIL_ADDRESS][DOMAIN_NAME]"
click at [666, 310] on p "Select vendor name" at bounding box center [607, 315] width 128 height 19
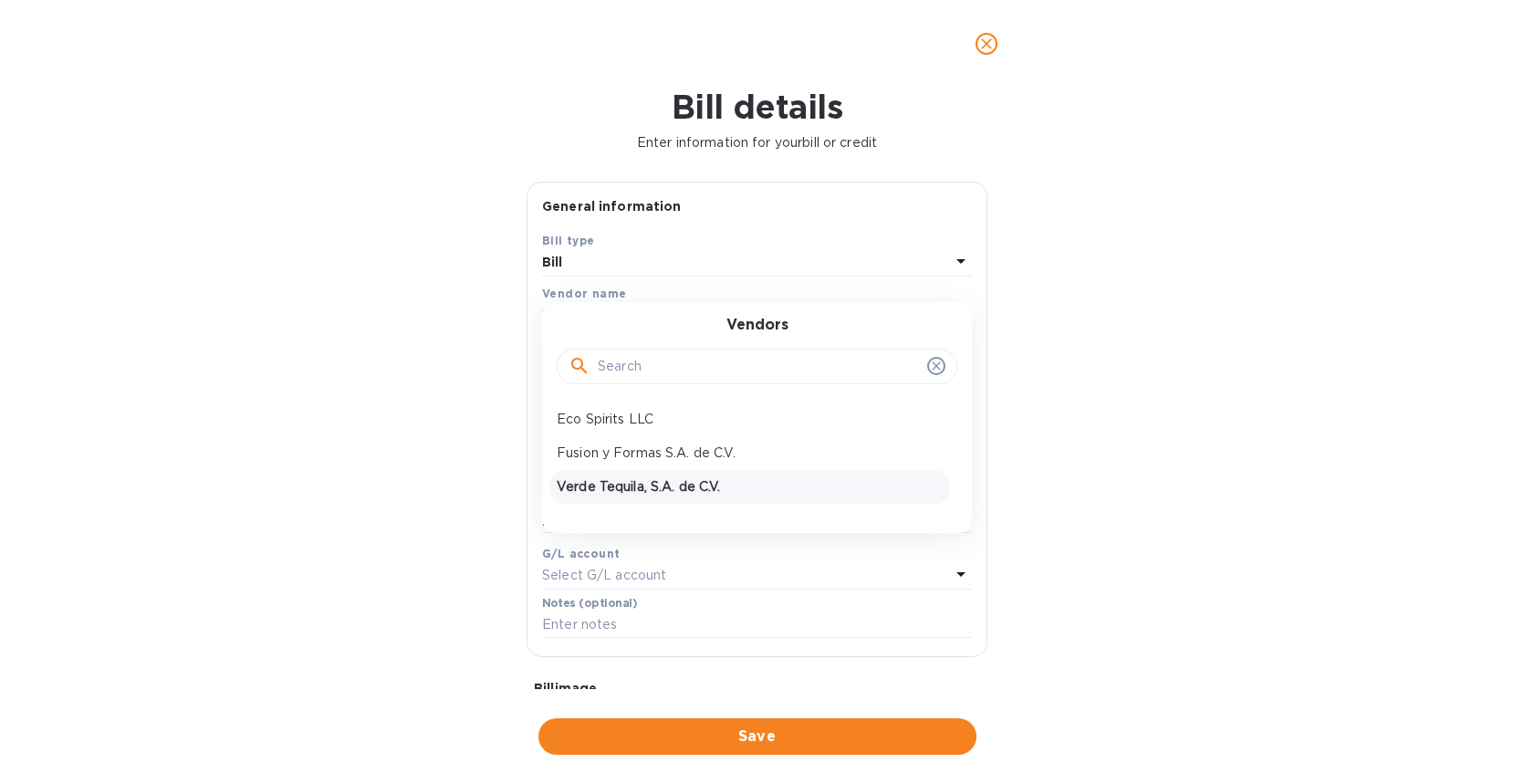
click at [638, 485] on p "Verde Tequila, S.A. de C.V." at bounding box center [750, 487] width 386 height 19
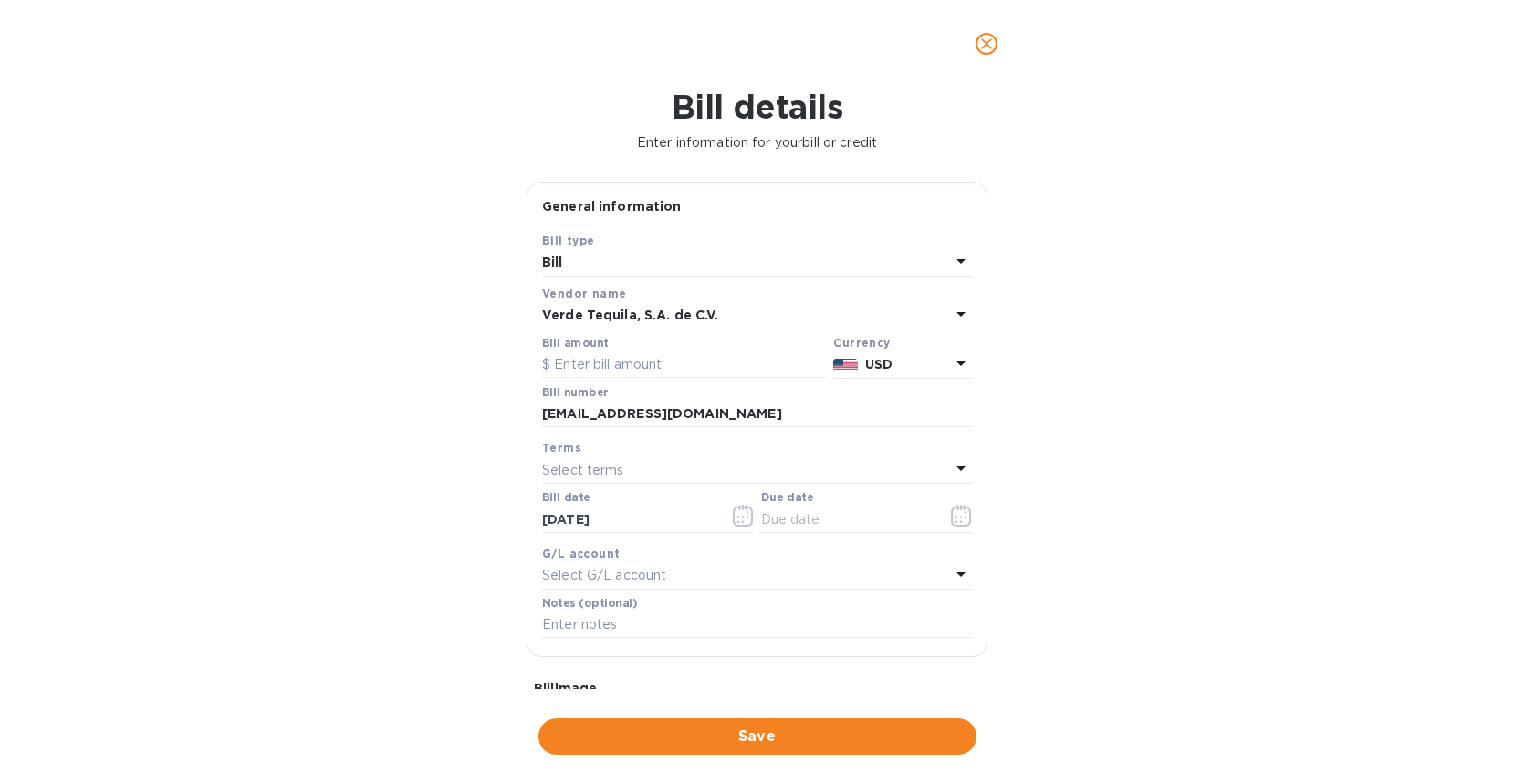
click at [956, 363] on icon at bounding box center [960, 363] width 9 height 5
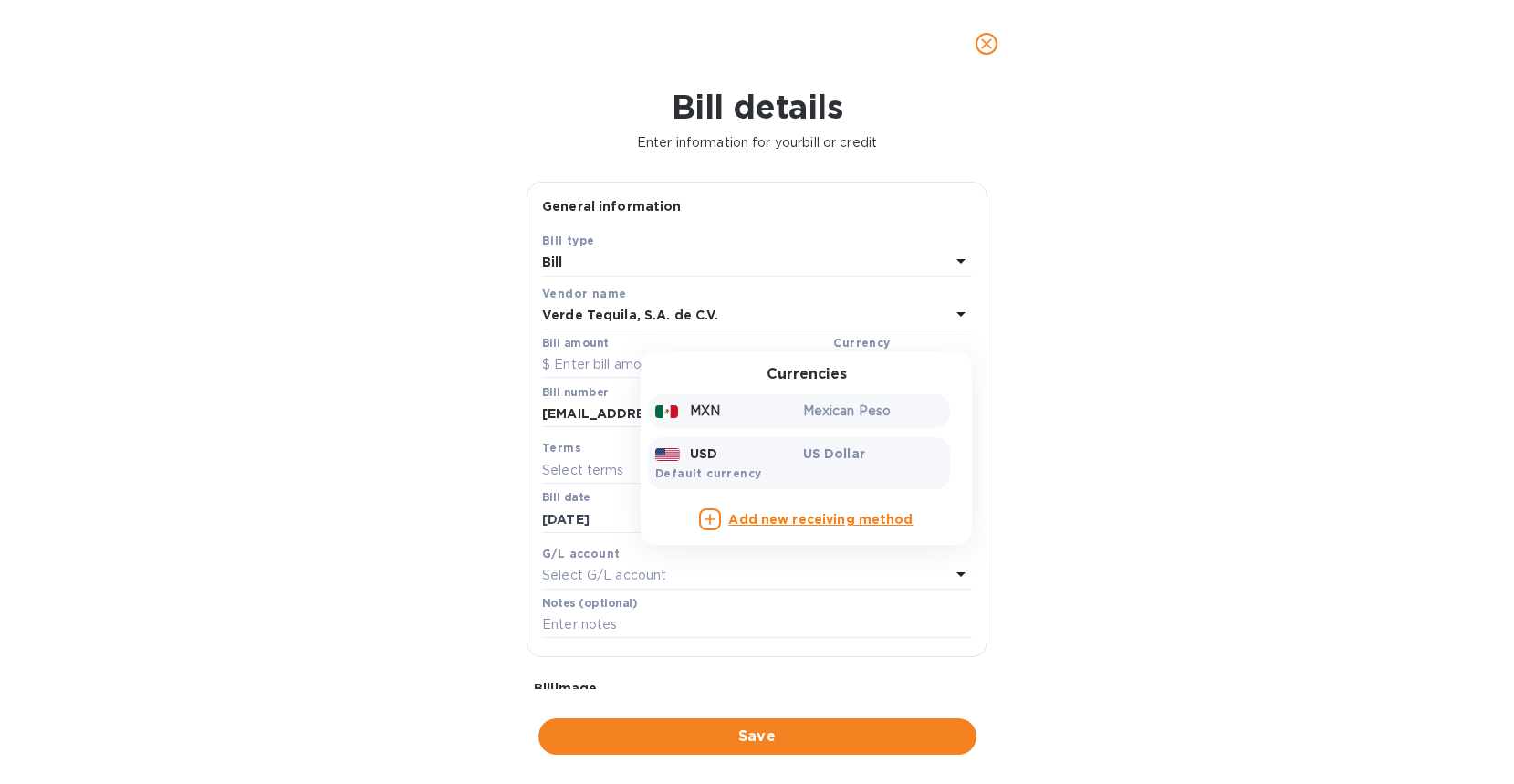
click at [834, 408] on p "Mexican Peso" at bounding box center [873, 411] width 141 height 19
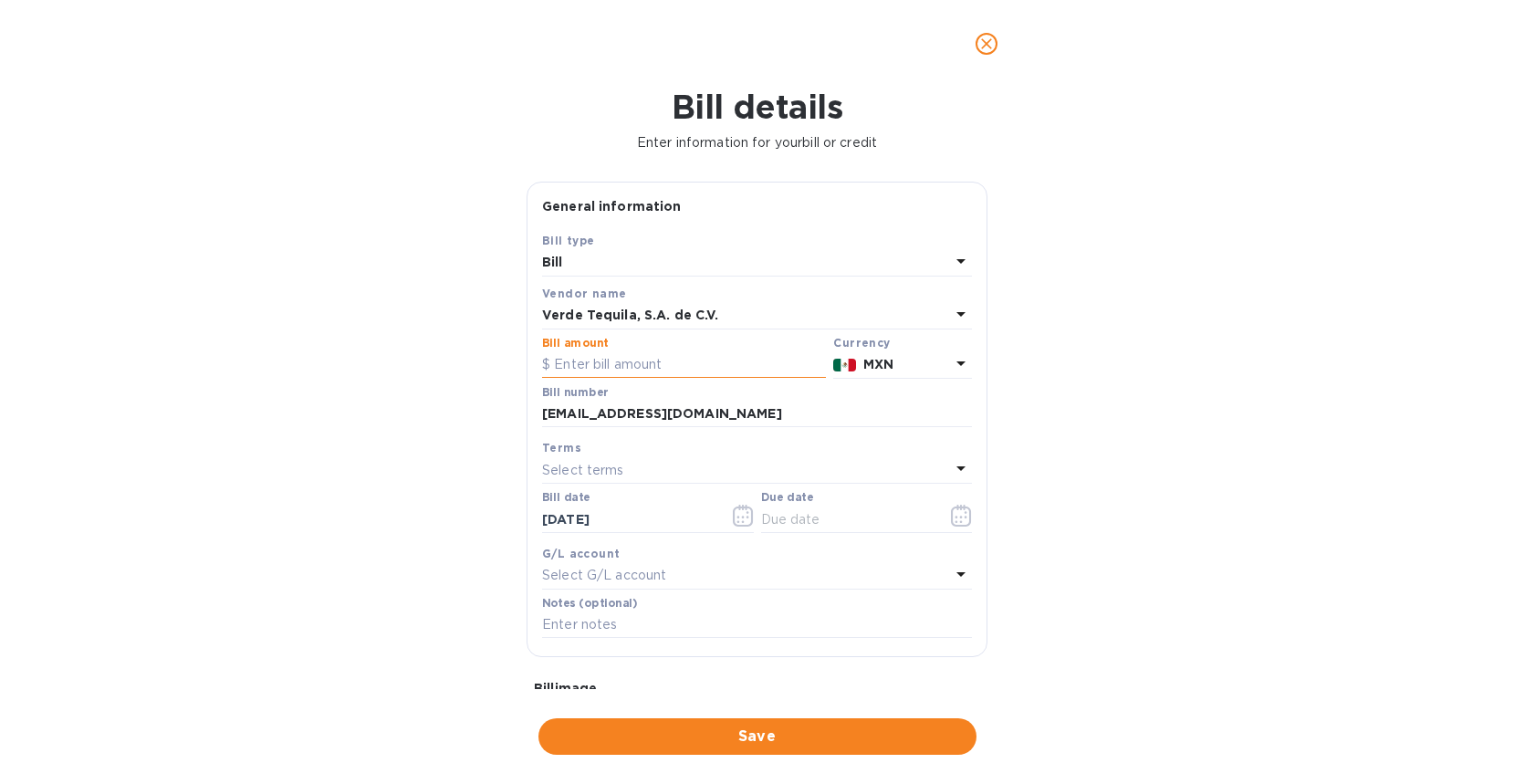
click at [634, 360] on input "text" at bounding box center [684, 365] width 283 height 27
type input "113,000"
click at [950, 466] on icon at bounding box center [961, 468] width 22 height 22
click at [433, 544] on div "Bill details Enter information for your bill or credit General information Save…" at bounding box center [757, 435] width 1514 height 696
click at [960, 516] on icon "button" at bounding box center [962, 515] width 21 height 22
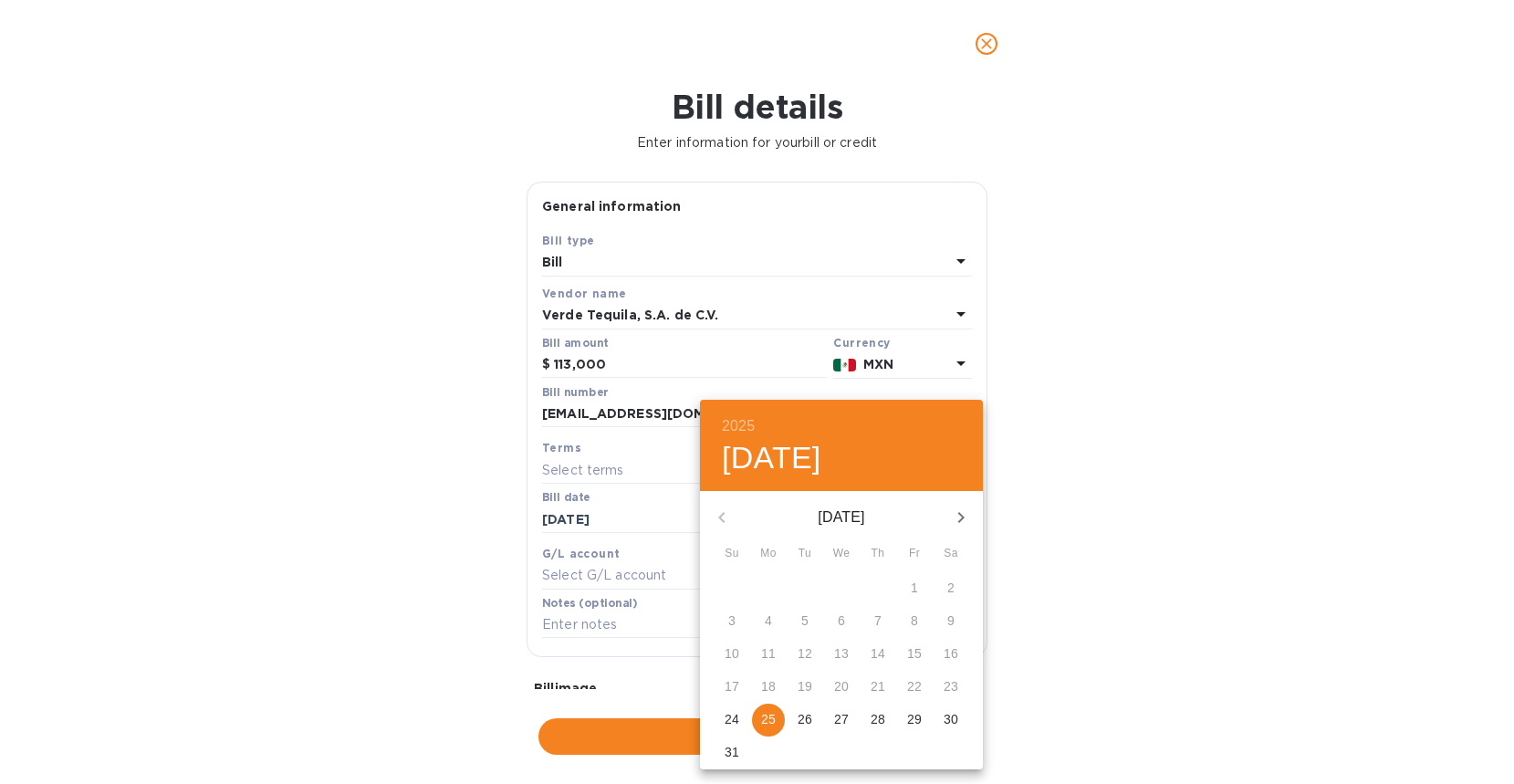
click at [757, 720] on span "25" at bounding box center [769, 719] width 33 height 18
type input "[DATE]"
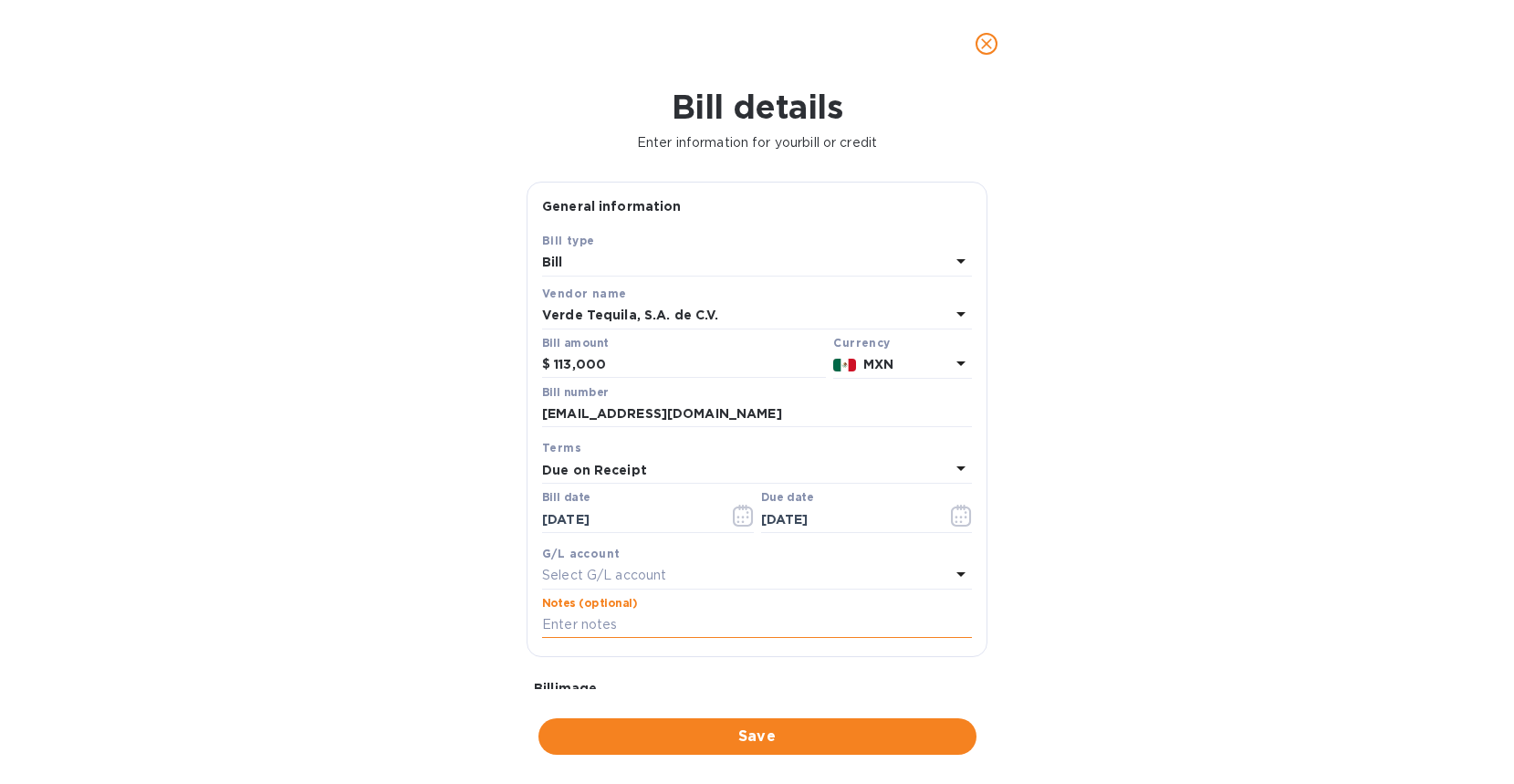
click at [571, 620] on input "text" at bounding box center [757, 625] width 430 height 27
type input "Inv. E0012"
click at [757, 729] on span "Save" at bounding box center [757, 736] width 409 height 22
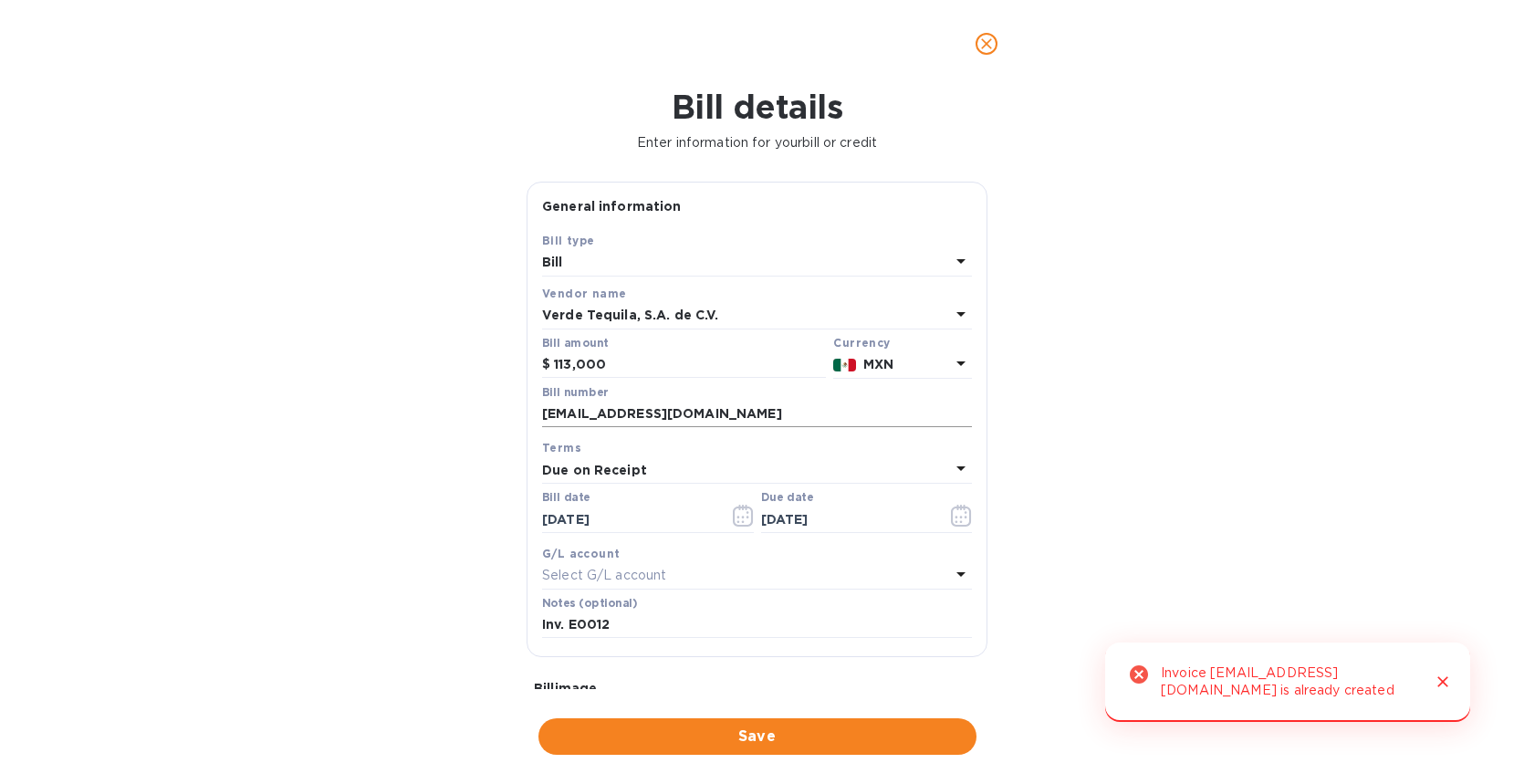
click at [698, 407] on input "[EMAIL_ADDRESS][DOMAIN_NAME]" at bounding box center [757, 414] width 430 height 27
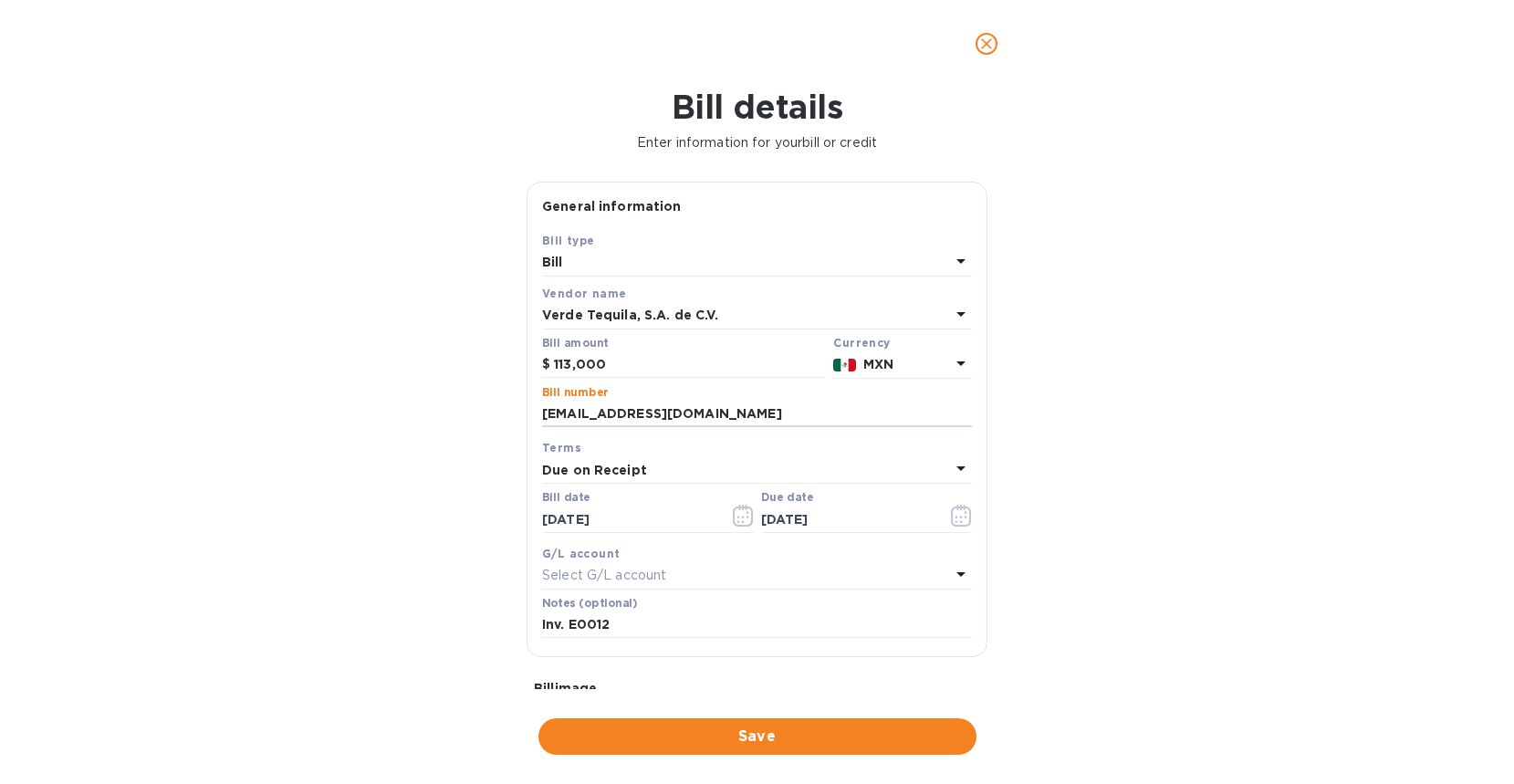
drag, startPoint x: 696, startPoint y: 408, endPoint x: 484, endPoint y: 413, distance: 212.1
click at [484, 413] on div "Bill details Enter information for your bill or credit General information Save…" at bounding box center [757, 435] width 1514 height 696
type input "Inv E0012"
click at [761, 741] on span "Save" at bounding box center [757, 736] width 409 height 22
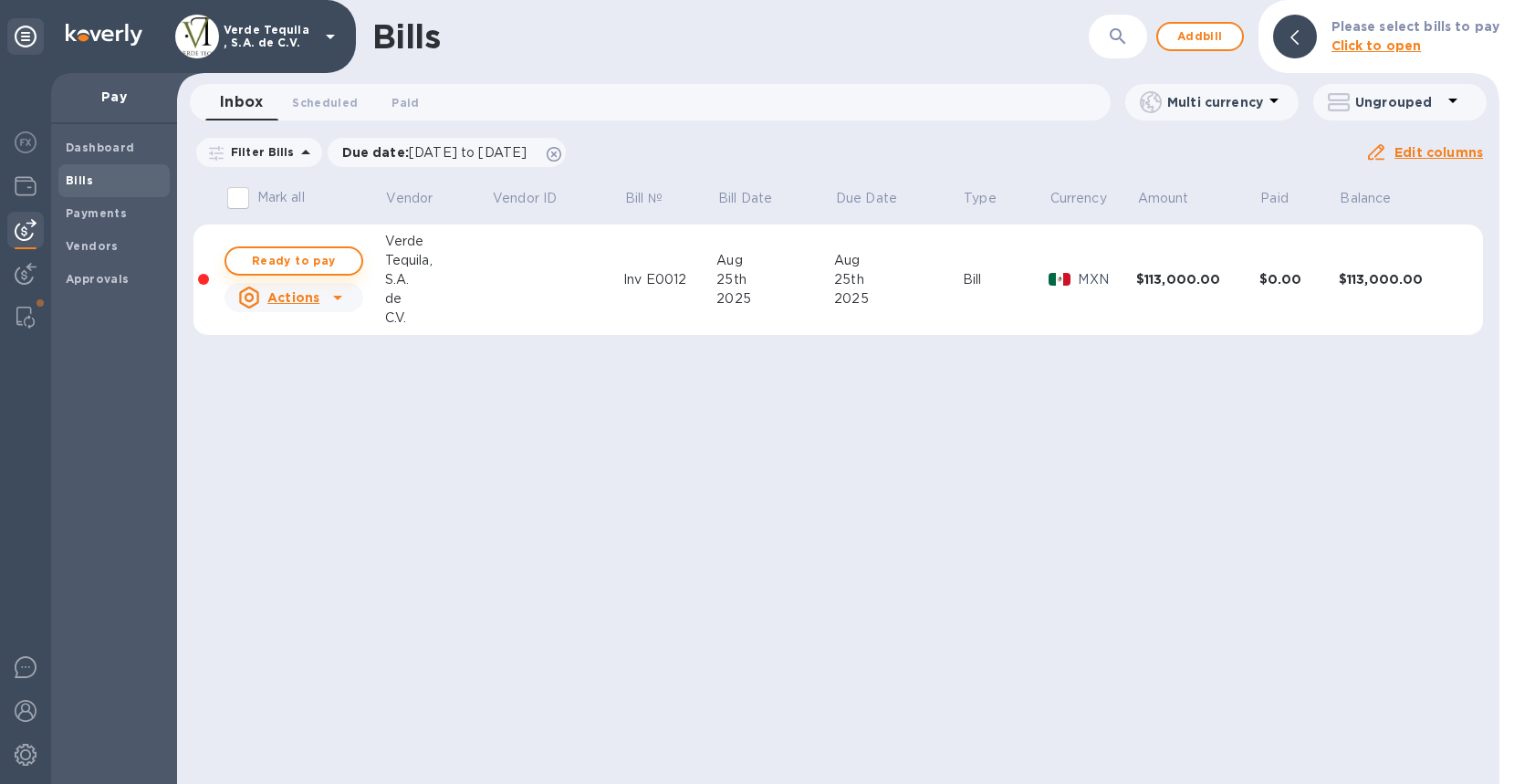
click at [286, 254] on span "Ready to pay" at bounding box center [293, 261] width 106 height 22
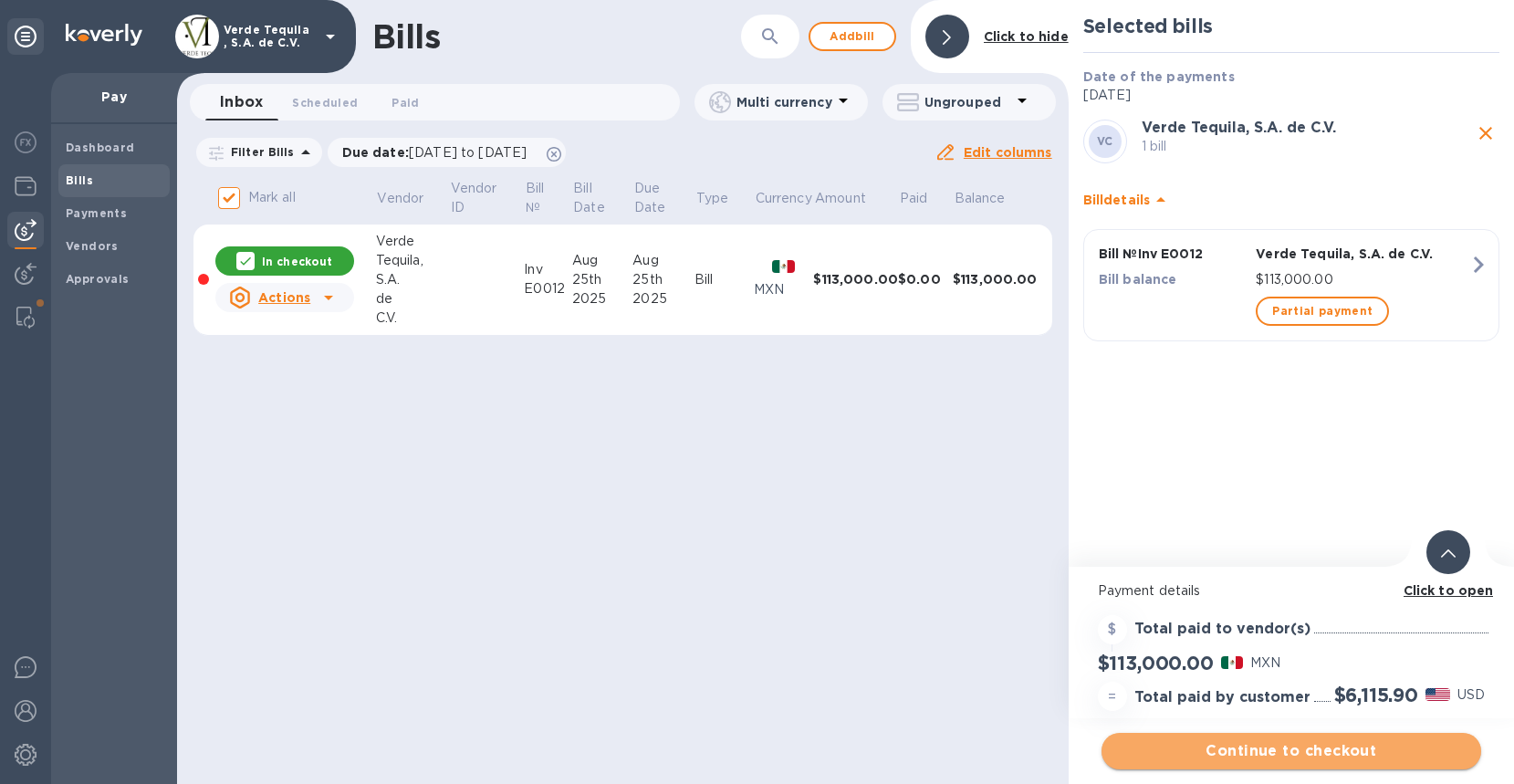
click at [1312, 749] on span "Continue to checkout" at bounding box center [1291, 751] width 350 height 22
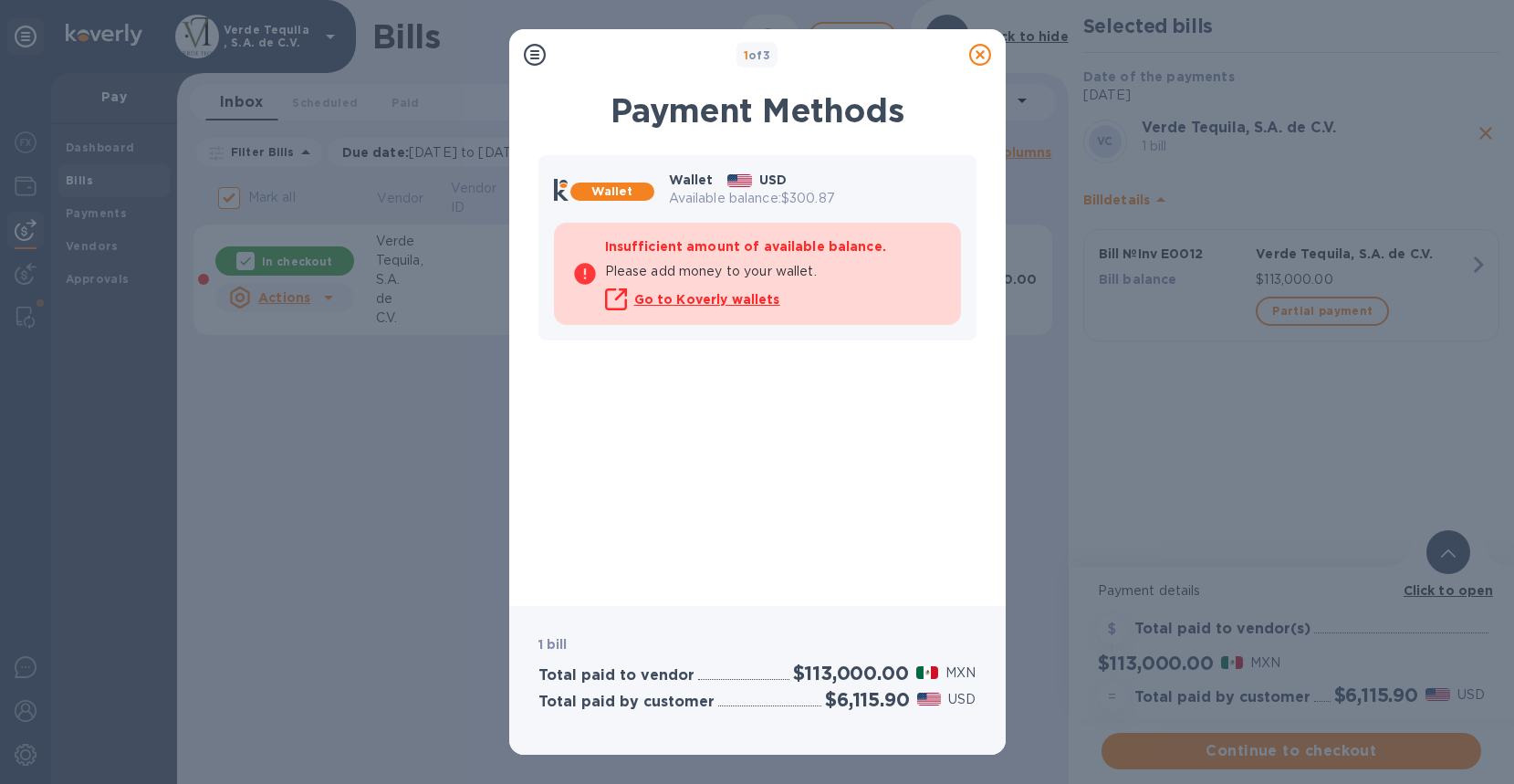
click at [977, 53] on icon at bounding box center [980, 54] width 22 height 22
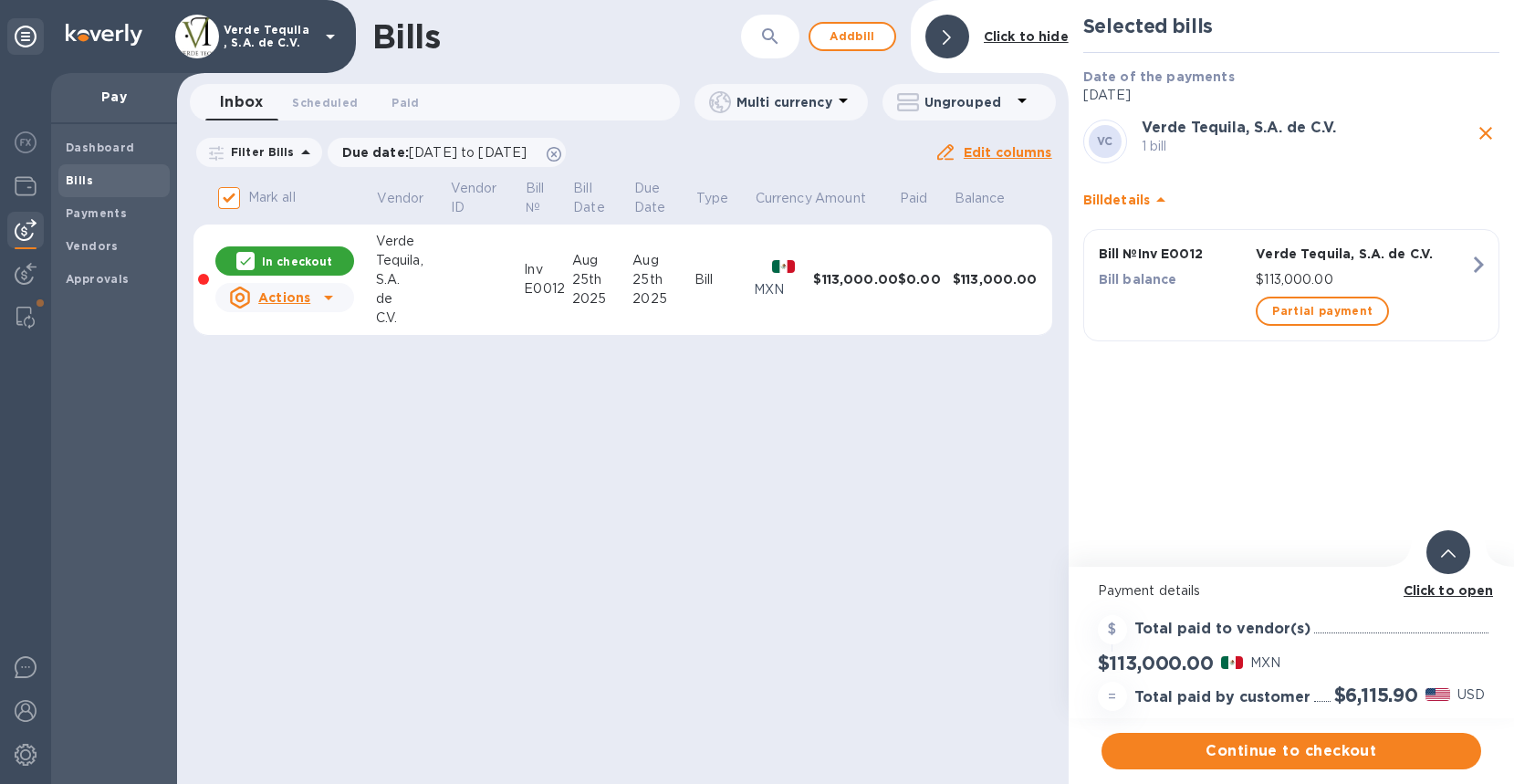
click at [643, 546] on div "Bills ​ Add [PERSON_NAME] to hide Inbox 0 Scheduled 0 Paid 0 Multi currency Ung…" at bounding box center [622, 392] width 892 height 784
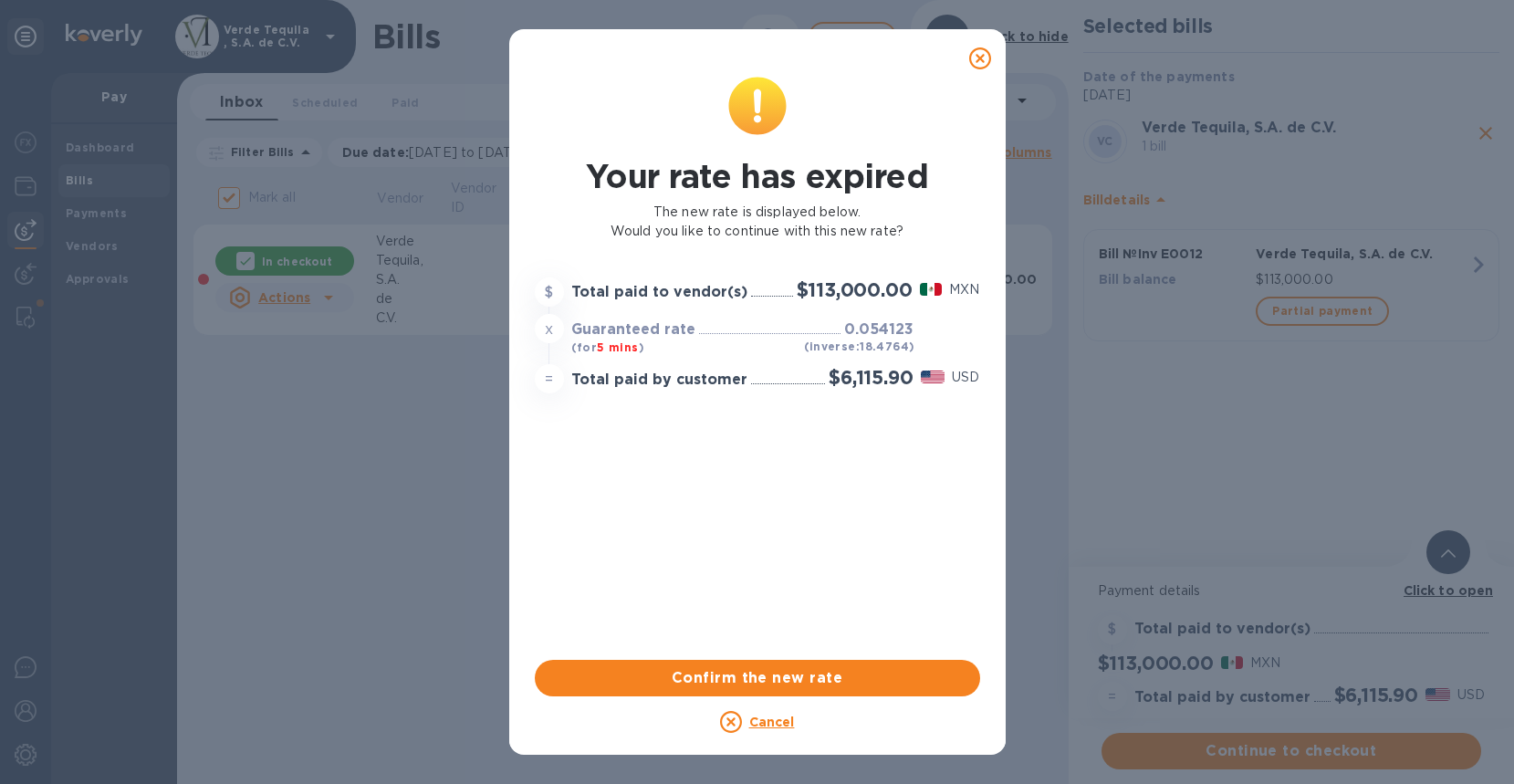
click at [976, 62] on icon at bounding box center [980, 58] width 22 height 22
checkbox input "false"
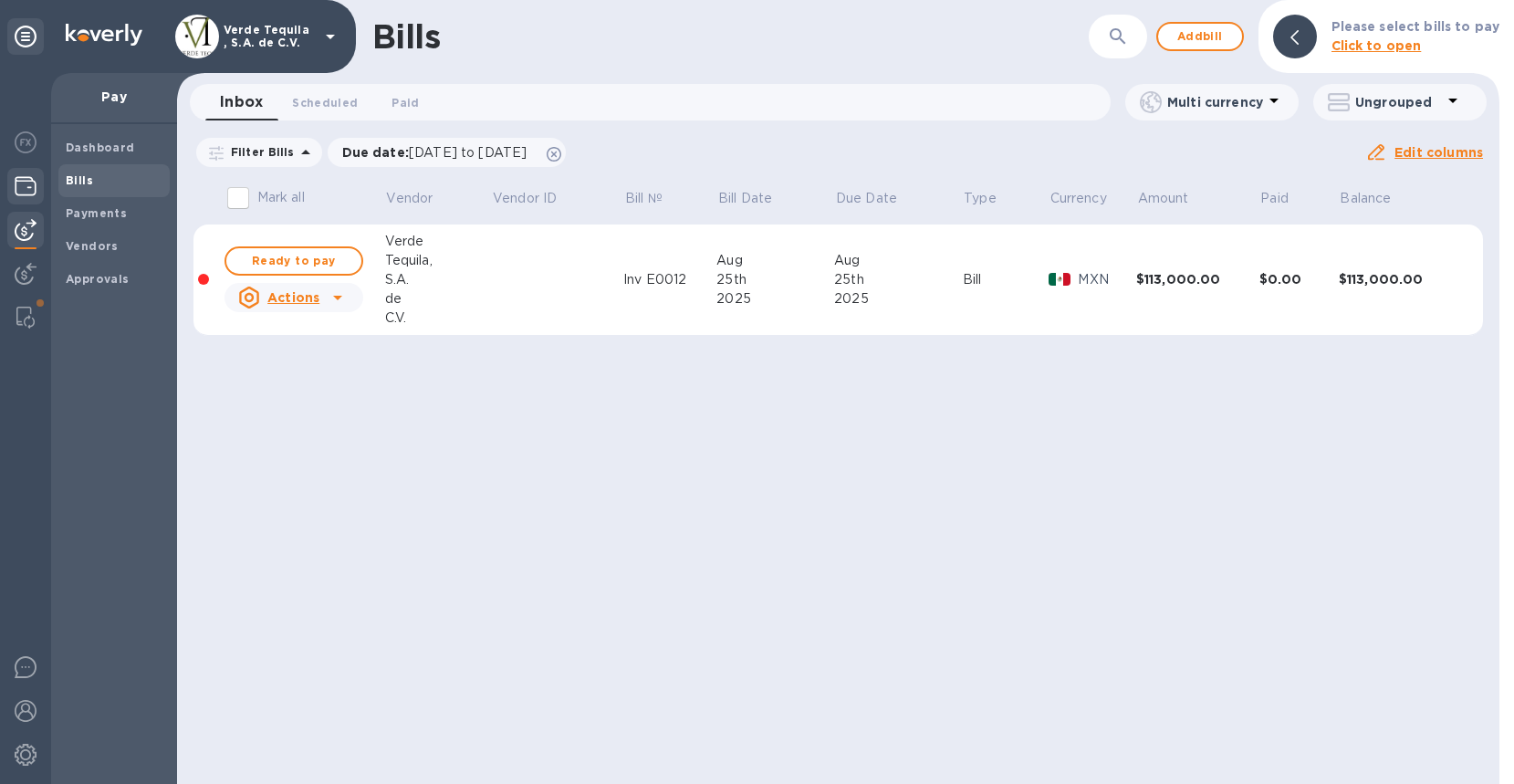
click at [25, 183] on img at bounding box center [25, 186] width 22 height 22
